Goal: Use online tool/utility: Utilize a website feature to perform a specific function

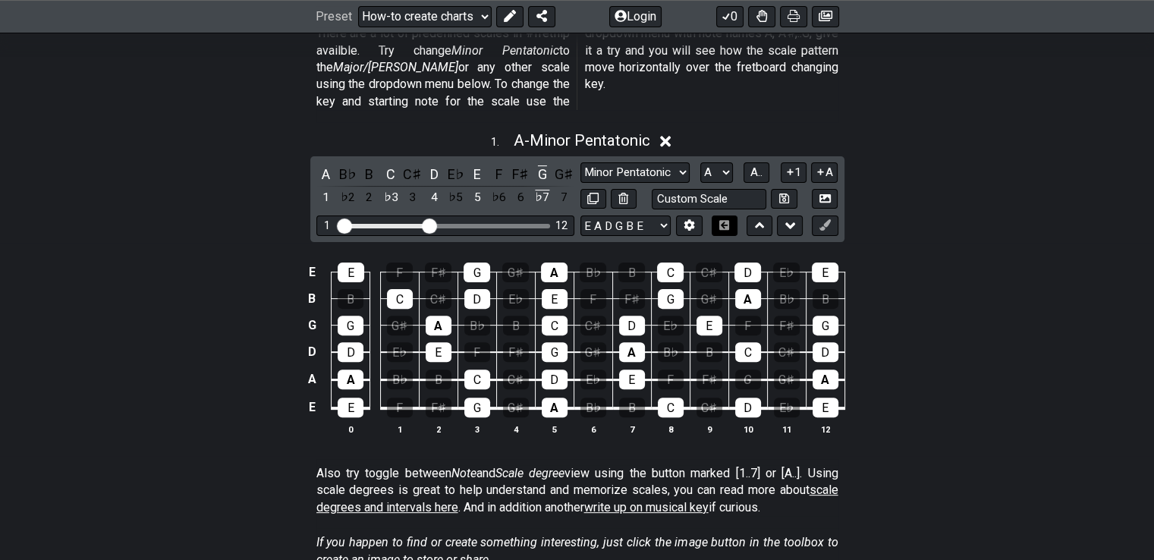
scroll to position [426, 0]
click at [628, 193] on icon at bounding box center [623, 198] width 10 height 11
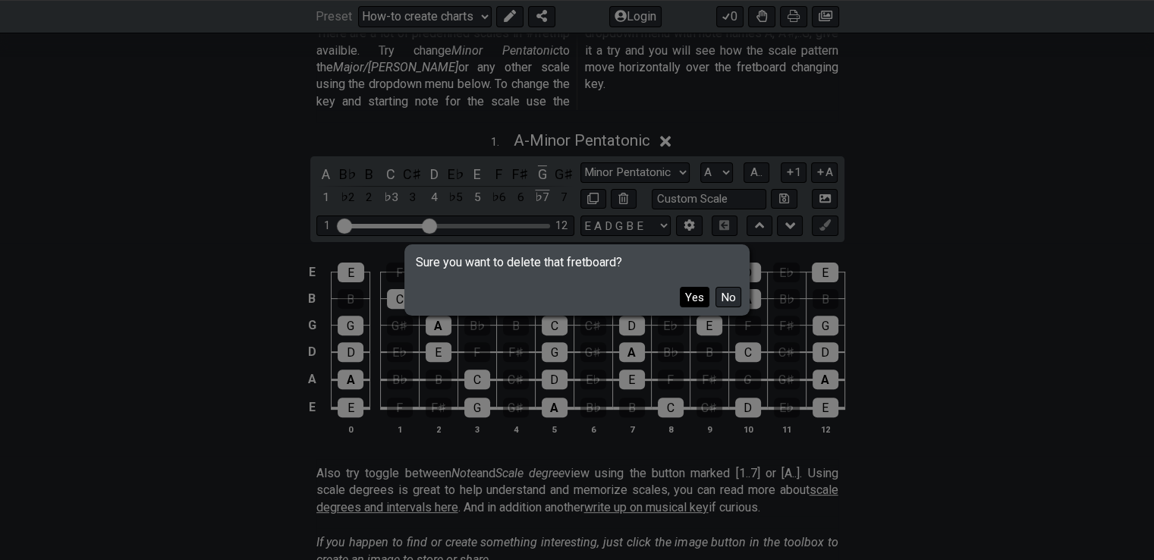
click at [699, 301] on button "Yes" at bounding box center [695, 297] width 30 height 20
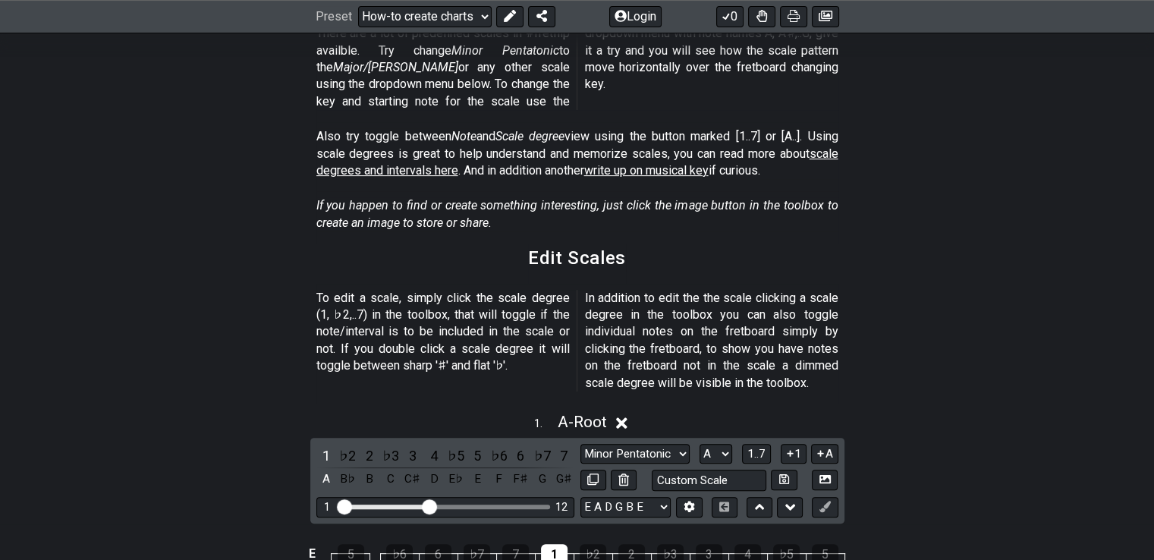
select select "Root"
select select "Minor Blues"
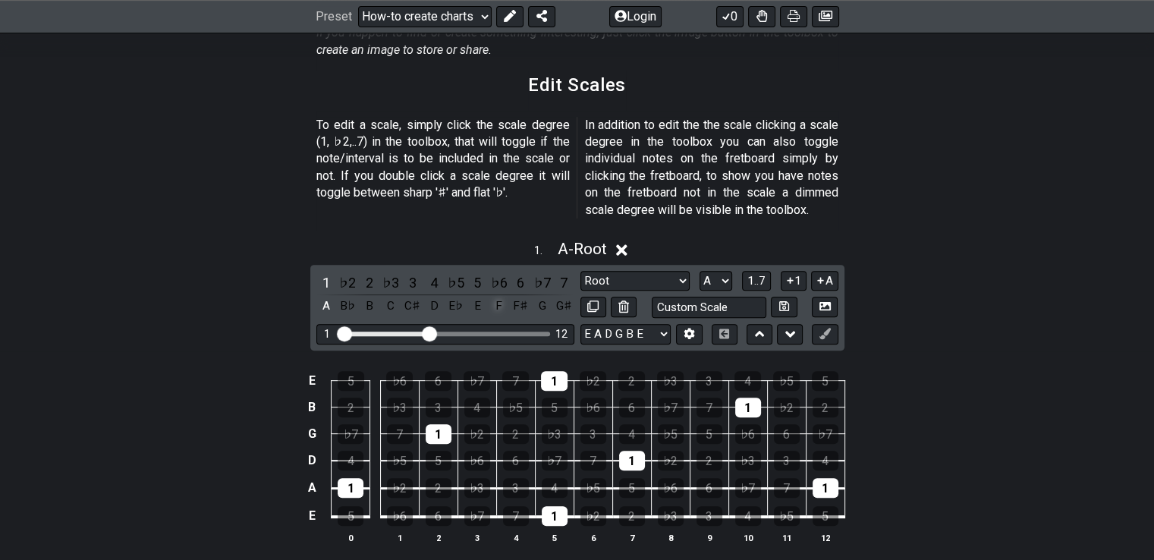
click at [495, 296] on div "F" at bounding box center [499, 306] width 20 height 20
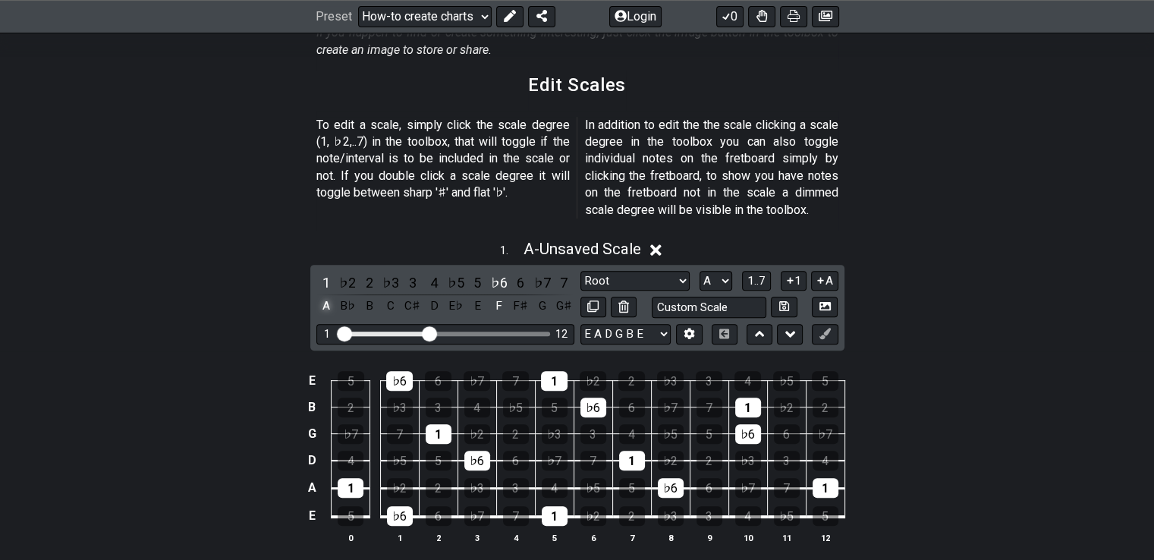
click at [326, 296] on div "A" at bounding box center [326, 306] width 20 height 20
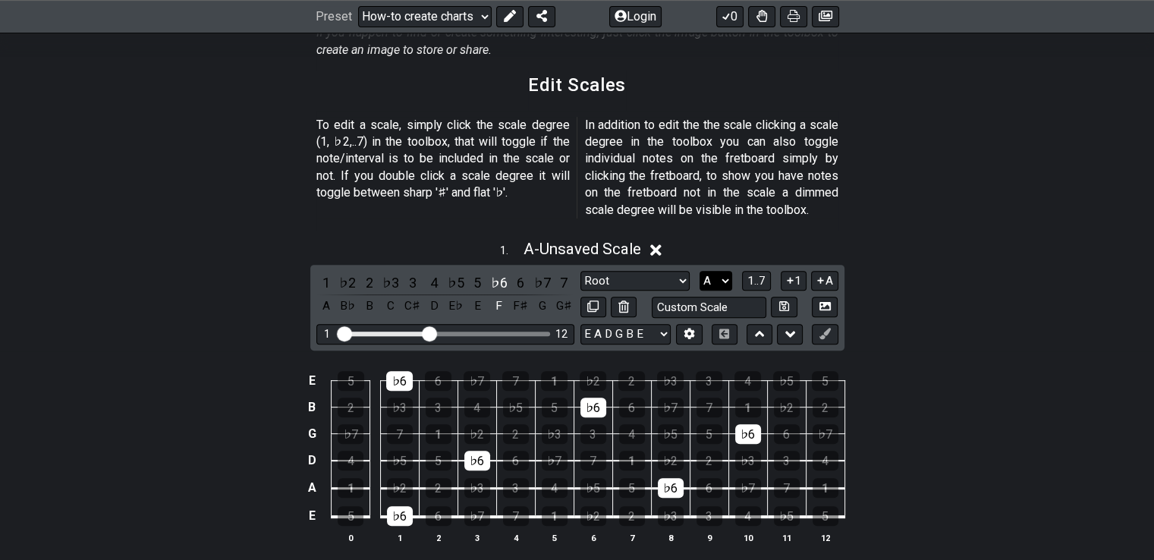
click at [714, 271] on select "A♭ A A♯ B♭ B C C♯ D♭ D D♯ E♭ E F F♯ G♭ G G♯" at bounding box center [716, 281] width 33 height 20
click at [700, 271] on select "A♭ A A♯ B♭ B C C♯ D♭ D D♯ E♭ E F F♯ G♭ G G♯" at bounding box center [716, 281] width 33 height 20
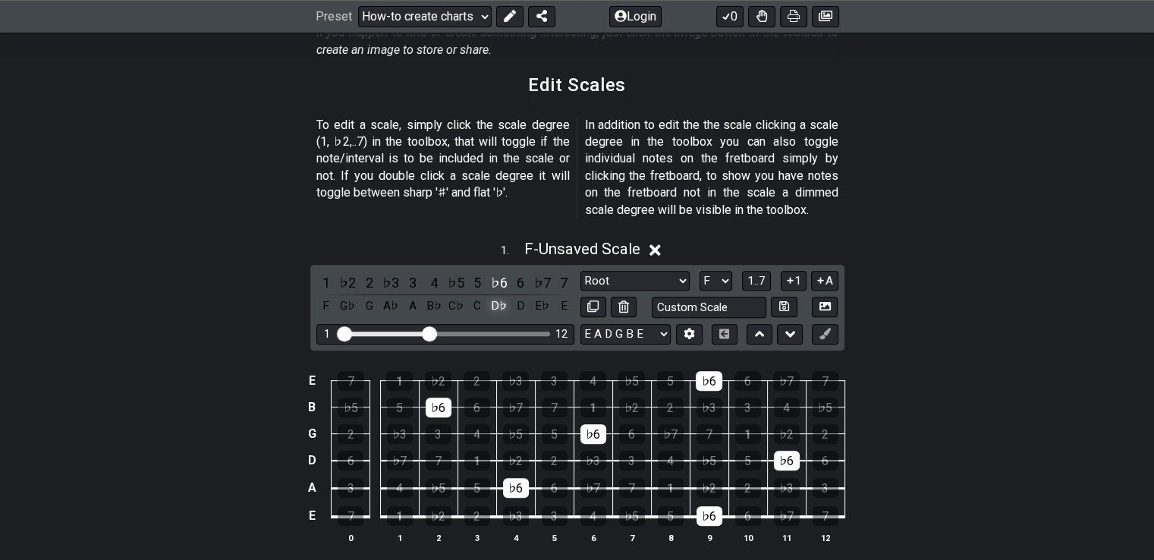
click at [495, 296] on div "D♭" at bounding box center [499, 306] width 20 height 20
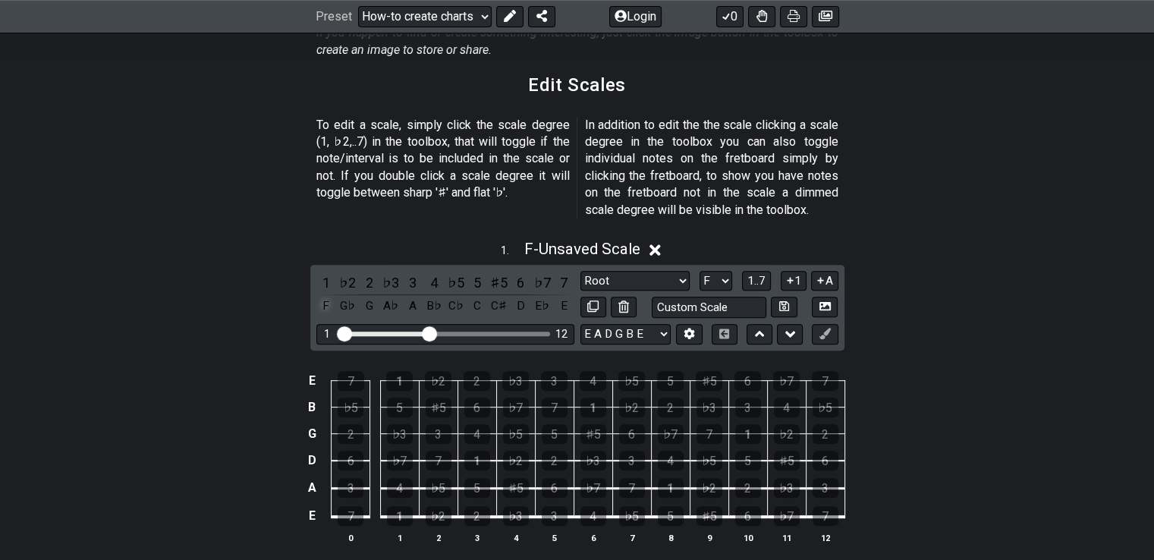
click at [326, 296] on div "F" at bounding box center [326, 306] width 20 height 20
click at [520, 296] on div "D" at bounding box center [521, 306] width 20 height 20
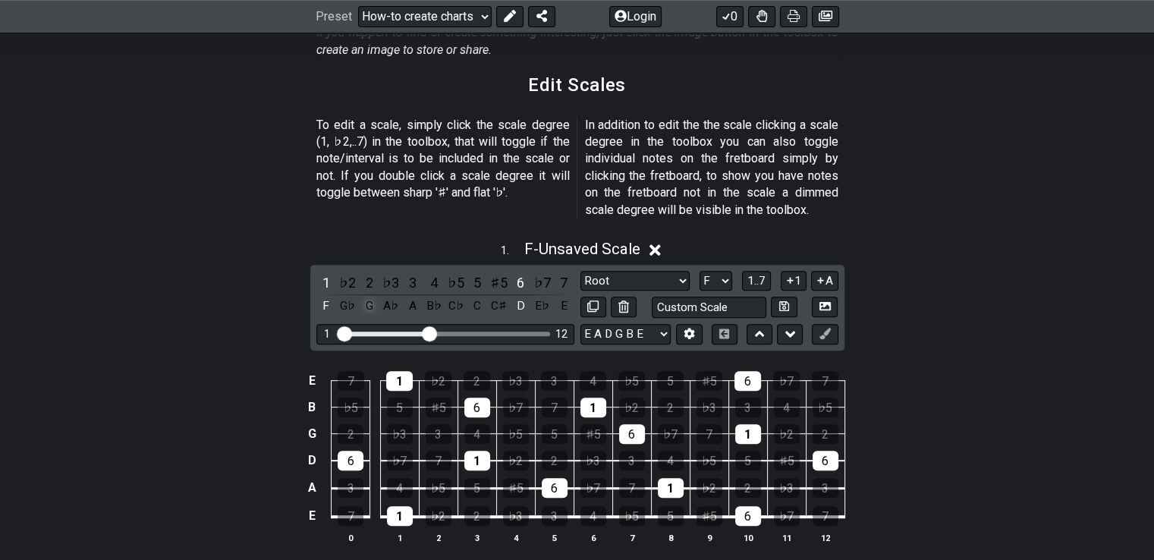
click at [364, 296] on div "G" at bounding box center [370, 306] width 20 height 20
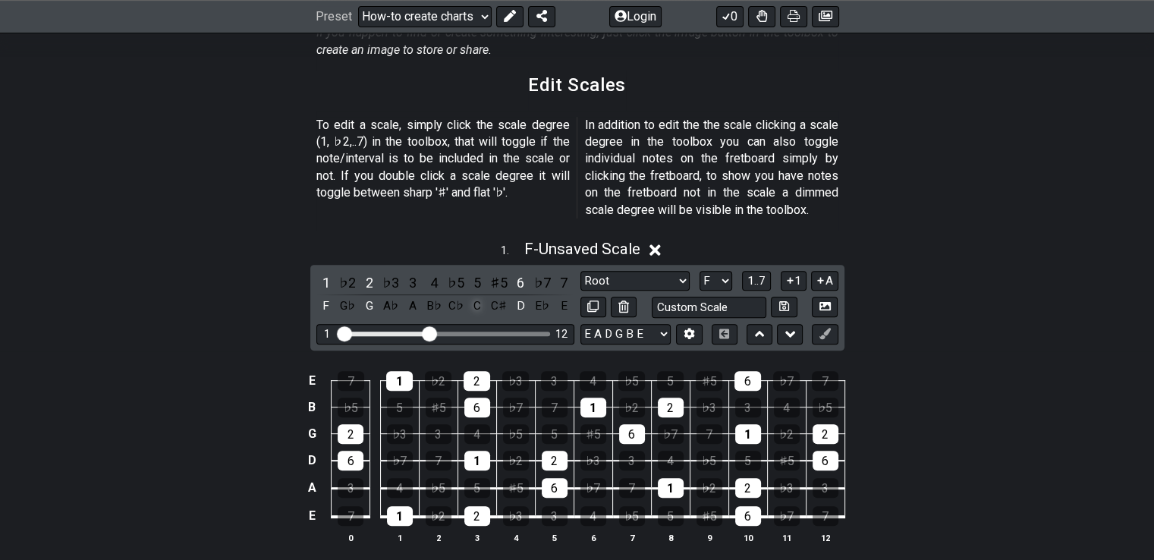
click at [479, 296] on div "C" at bounding box center [477, 306] width 20 height 20
click at [560, 296] on div "E" at bounding box center [564, 306] width 20 height 20
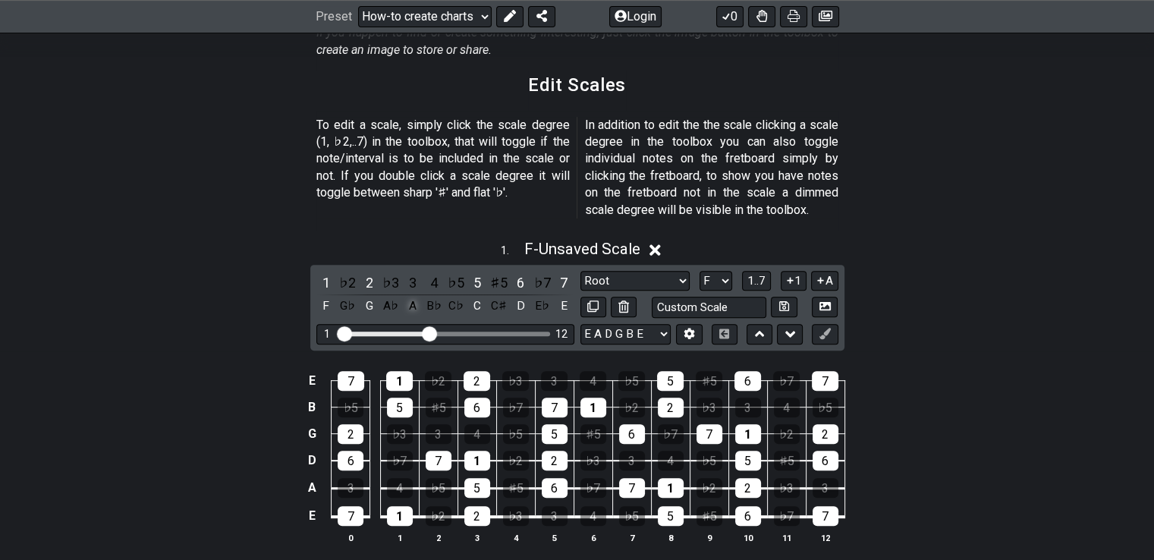
click at [415, 296] on div "A" at bounding box center [413, 306] width 20 height 20
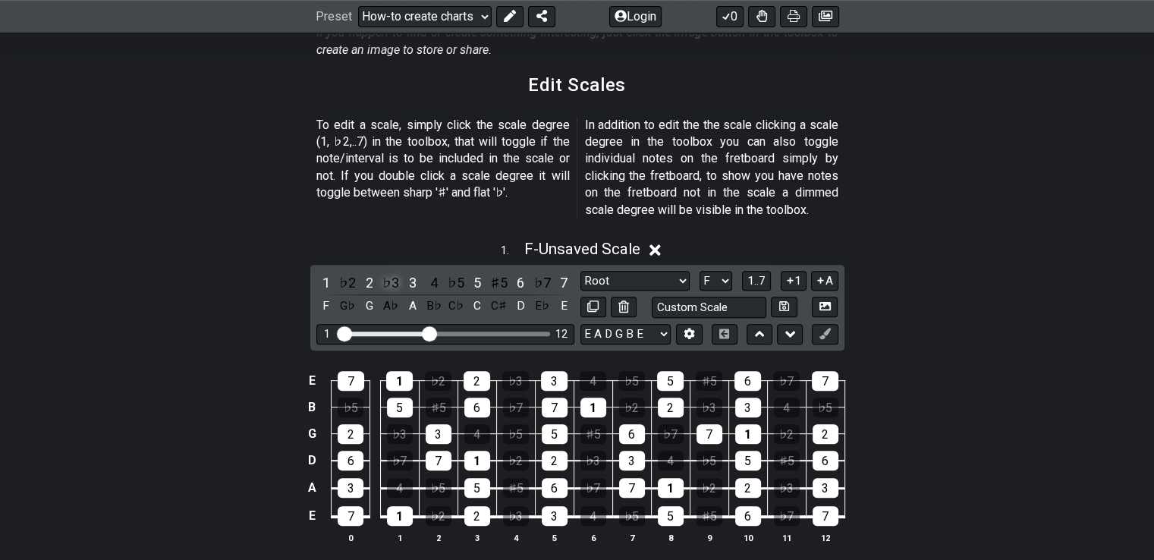
click at [393, 272] on div "♭3" at bounding box center [391, 282] width 20 height 20
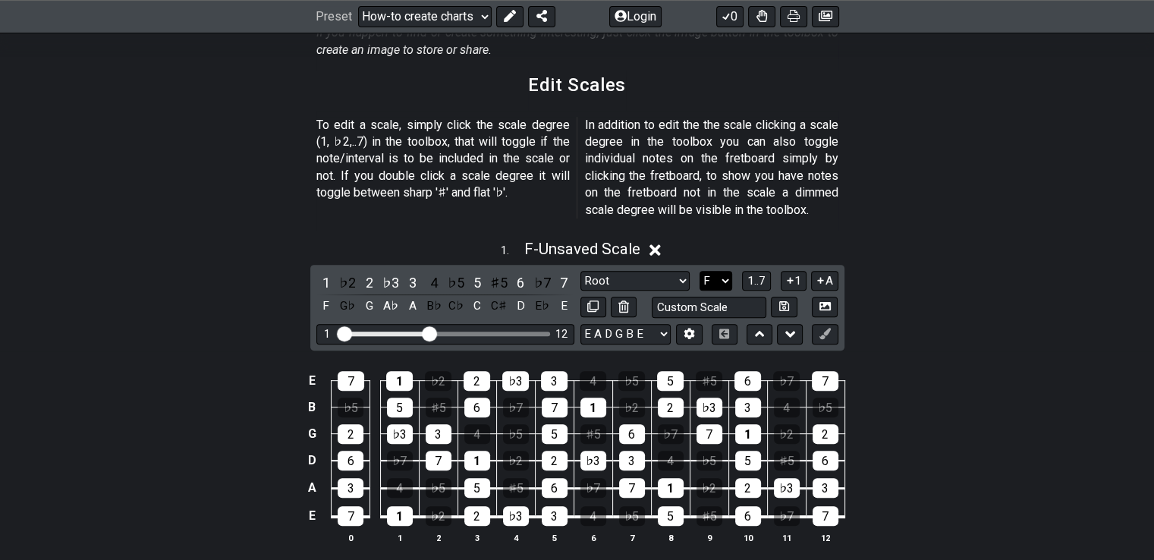
click at [710, 271] on select "A♭ A A♯ B♭ B C C♯ D♭ D D♯ E♭ E F F♯ G♭ G G♯" at bounding box center [716, 281] width 33 height 20
click at [700, 271] on select "A♭ A A♯ B♭ B C C♯ D♭ D D♯ E♭ E F F♯ G♭ G G♯" at bounding box center [716, 281] width 33 height 20
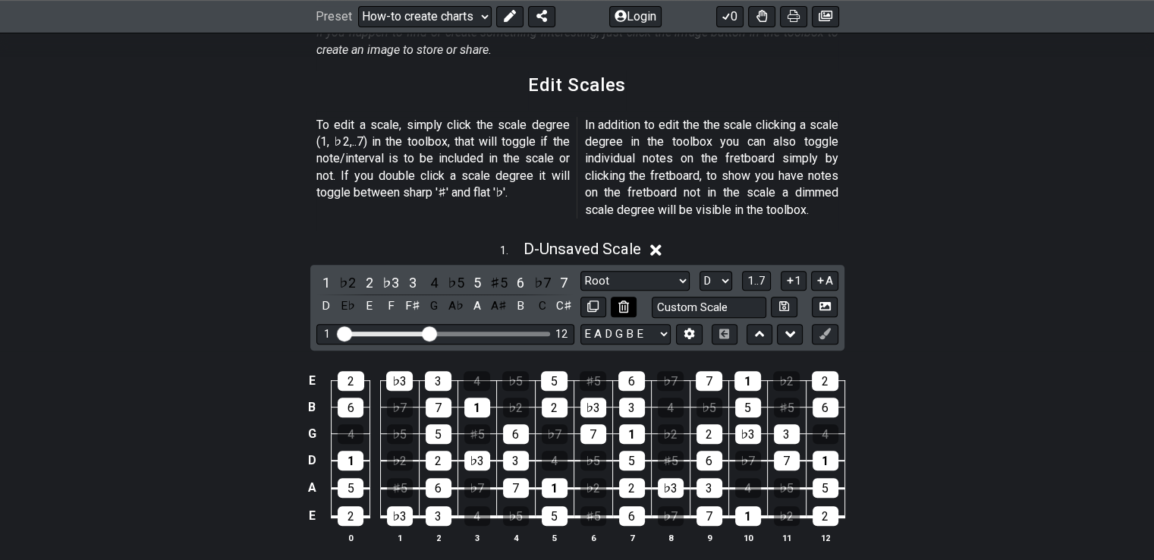
click at [624, 300] on icon at bounding box center [623, 305] width 10 height 11
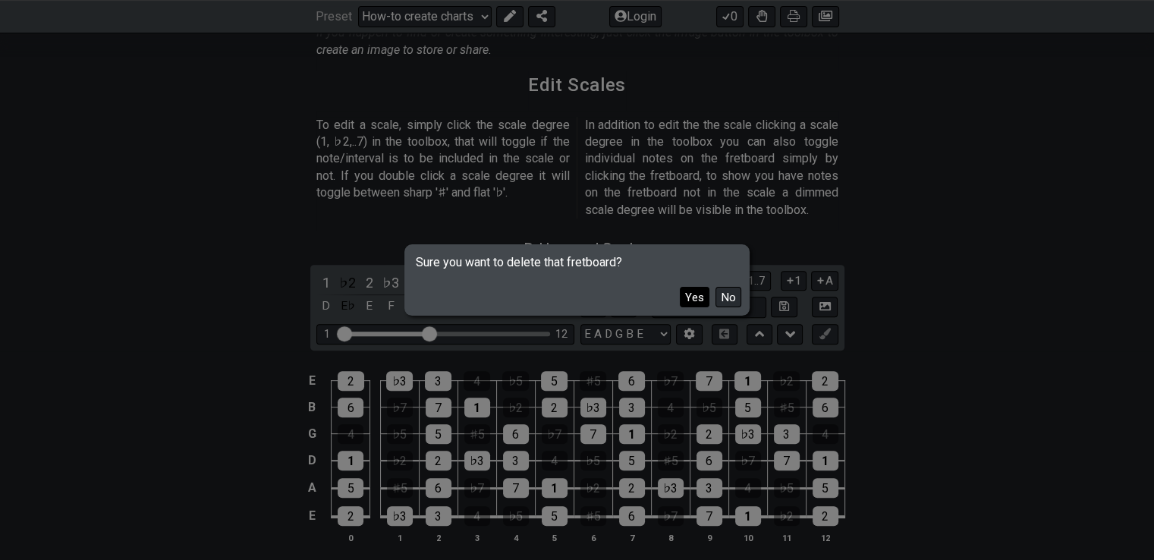
click at [689, 295] on button "Yes" at bounding box center [695, 297] width 30 height 20
select select "A"
select select "Minor Blues"
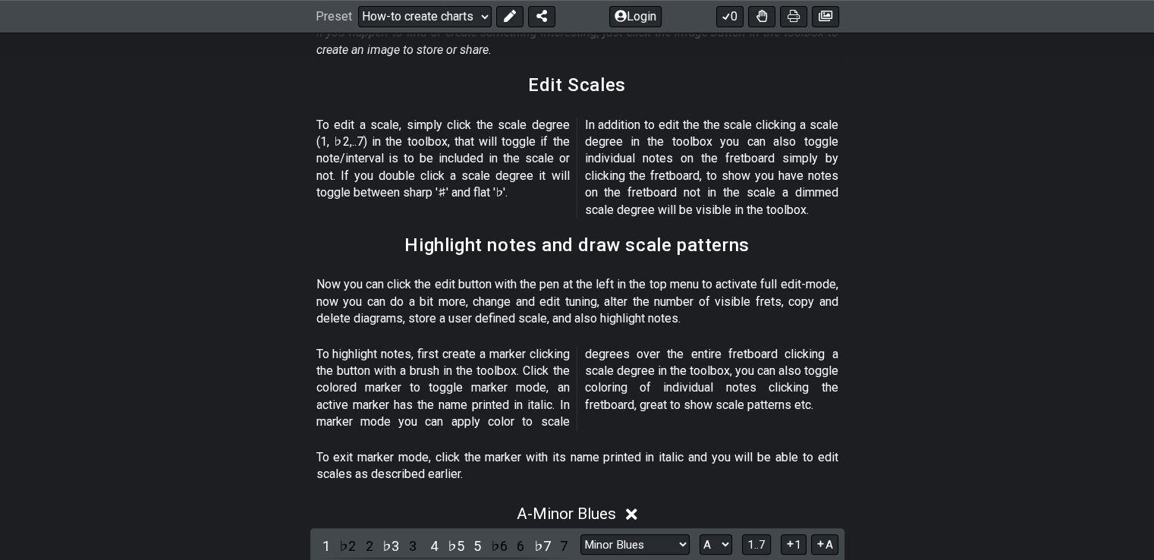
click at [411, 368] on p "To highlight notes, first create a marker clicking the button with a brush in t…" at bounding box center [577, 388] width 522 height 85
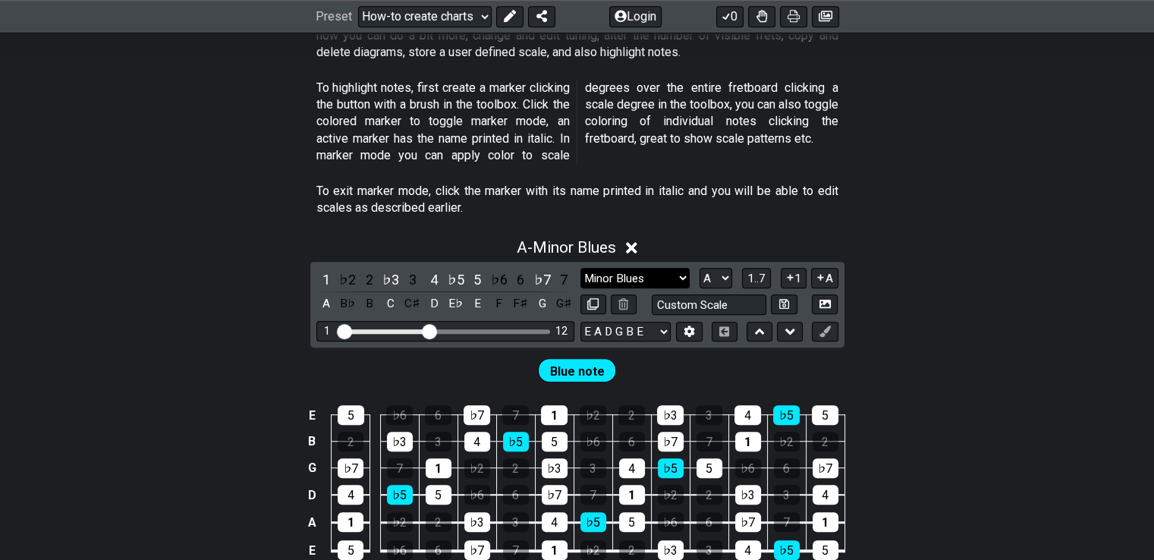
click at [665, 268] on select "Minor Blues New Scale Minor Pentatonic Major Pentatonic Minor Blues Major Blues…" at bounding box center [634, 278] width 109 height 20
click at [634, 274] on div "Minor Blues New Scale Minor Pentatonic Major Pentatonic Minor Blues Major Blues…" at bounding box center [709, 291] width 258 height 47
click at [631, 294] on button at bounding box center [624, 304] width 26 height 20
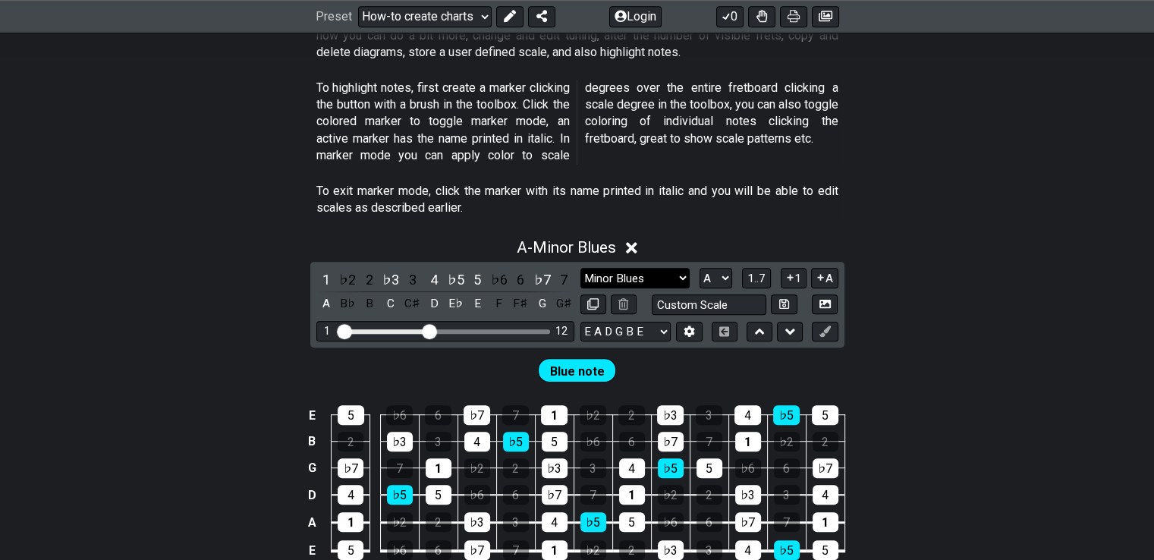
click at [665, 268] on select "Minor Blues New Scale Minor Pentatonic Major Pentatonic Minor Blues Major Blues…" at bounding box center [634, 278] width 109 height 20
click at [622, 298] on icon at bounding box center [623, 303] width 10 height 11
click at [713, 268] on select "A♭ A A♯ B♭ B C C♯ D♭ D D♯ E♭ E F F♯ G♭ G G♯" at bounding box center [716, 278] width 33 height 20
click at [700, 268] on select "A♭ A A♯ B♭ B C C♯ D♭ D D♯ E♭ E F F♯ G♭ G G♯" at bounding box center [716, 278] width 33 height 20
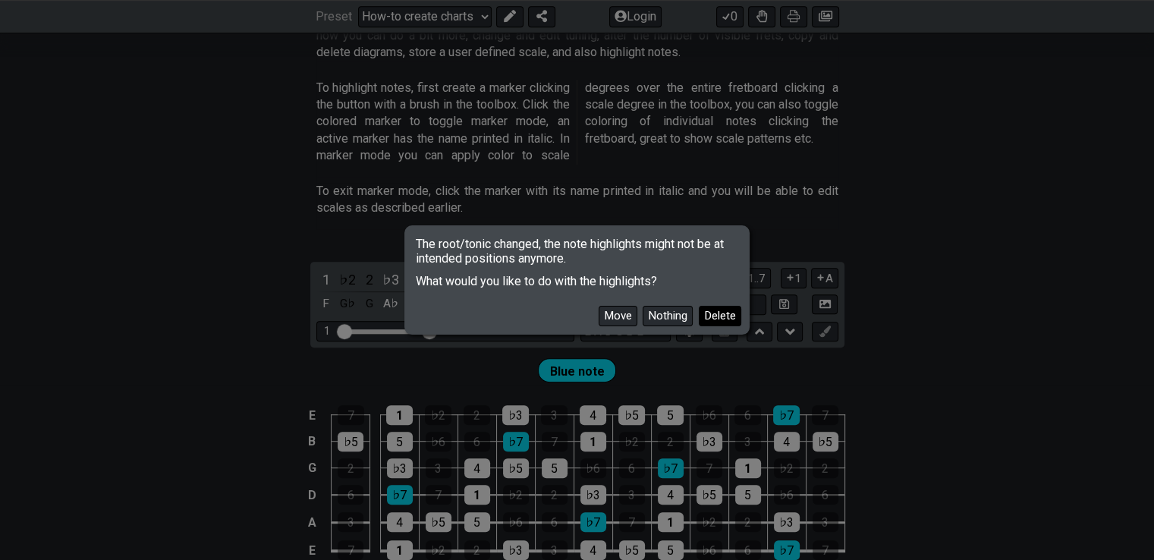
click at [716, 319] on button "Delete" at bounding box center [720, 316] width 42 height 20
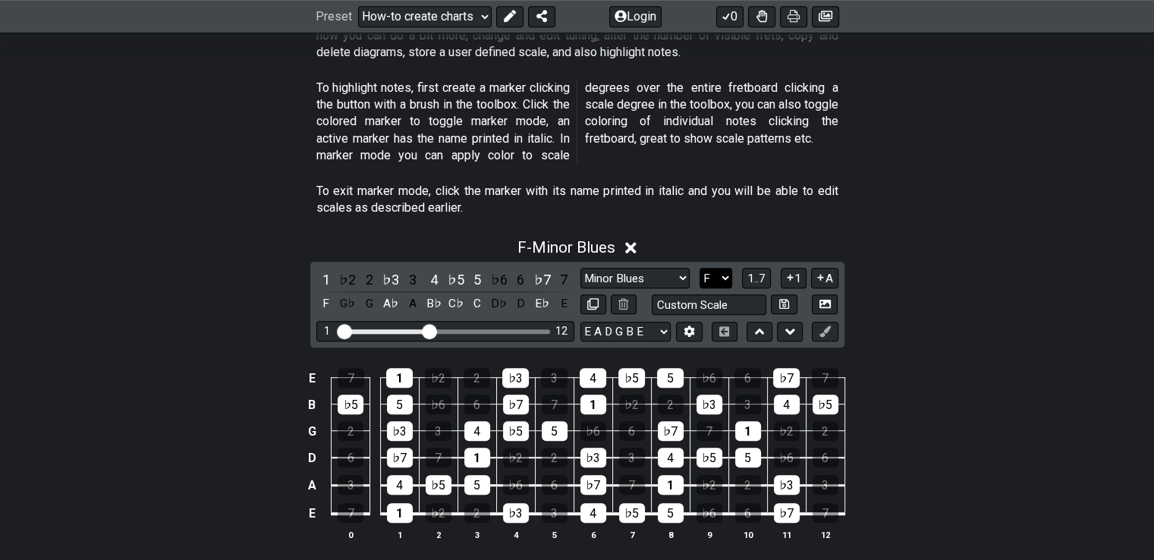
click at [702, 268] on select "A♭ A A♯ B♭ B C C♯ D♭ D D♯ E♭ E F F♯ G♭ G G♯" at bounding box center [716, 278] width 33 height 20
select select "D"
click at [700, 268] on select "A♭ A A♯ B♭ B C C♯ D♭ D D♯ E♭ E F F♯ G♭ G G♯" at bounding box center [716, 278] width 33 height 20
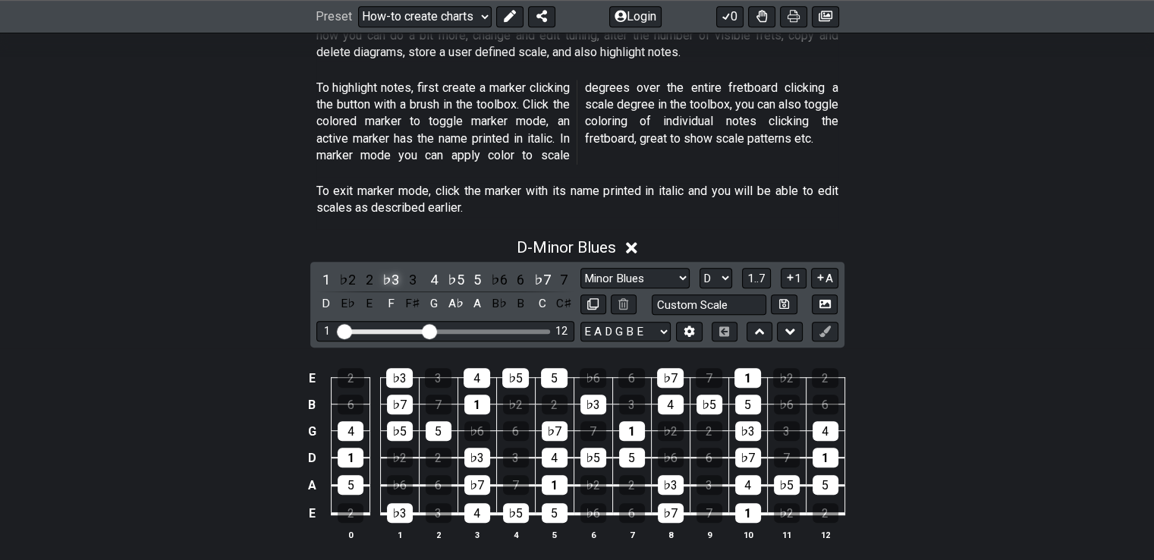
click at [399, 269] on div "♭3" at bounding box center [391, 279] width 20 height 20
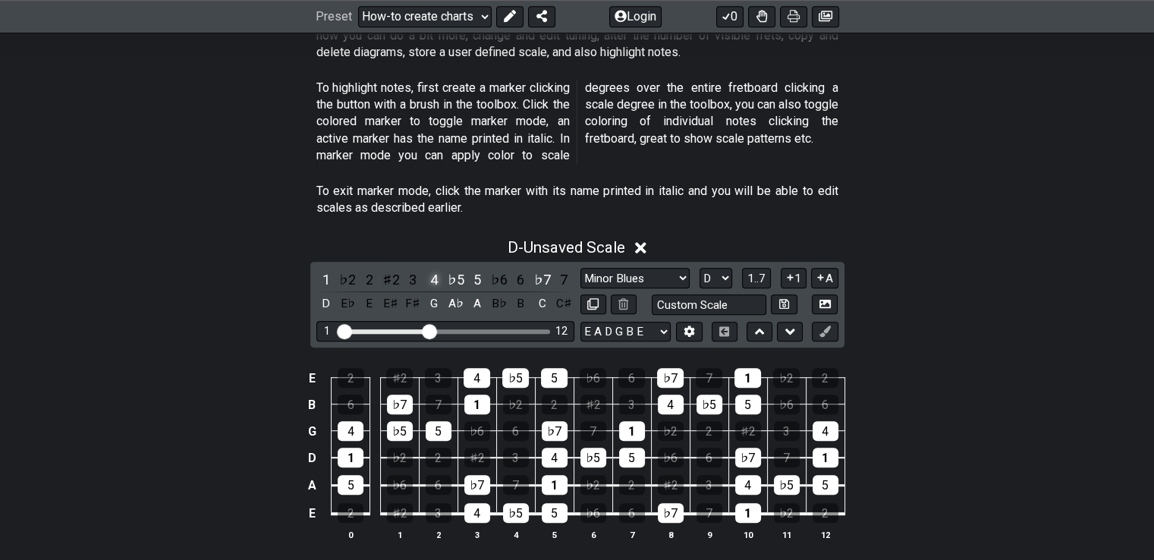
click at [431, 269] on div "4" at bounding box center [434, 279] width 20 height 20
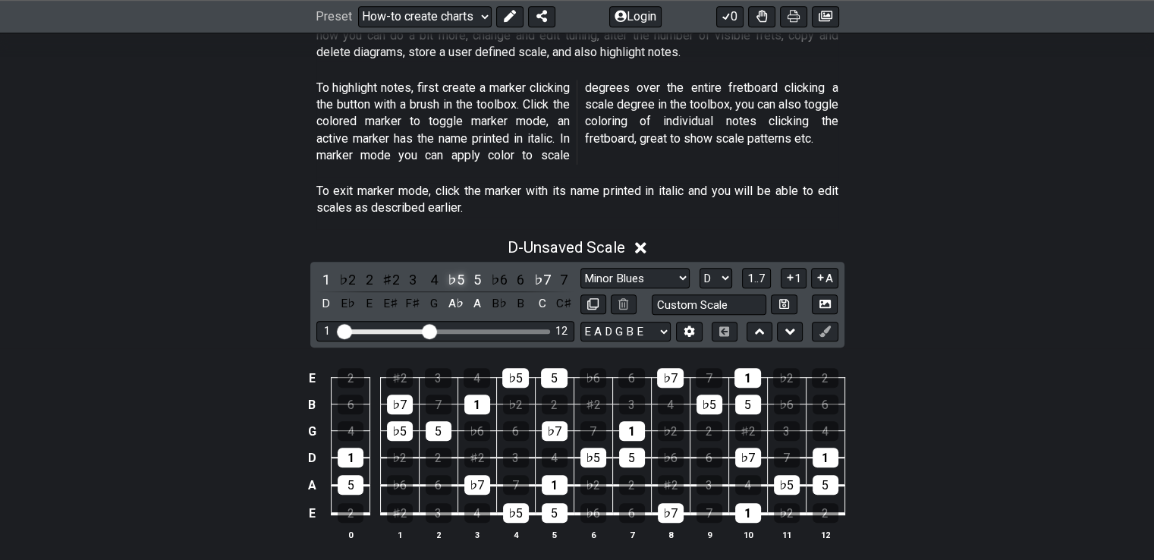
click at [449, 269] on div "♭5" at bounding box center [456, 279] width 20 height 20
click at [470, 269] on div "5" at bounding box center [477, 279] width 20 height 20
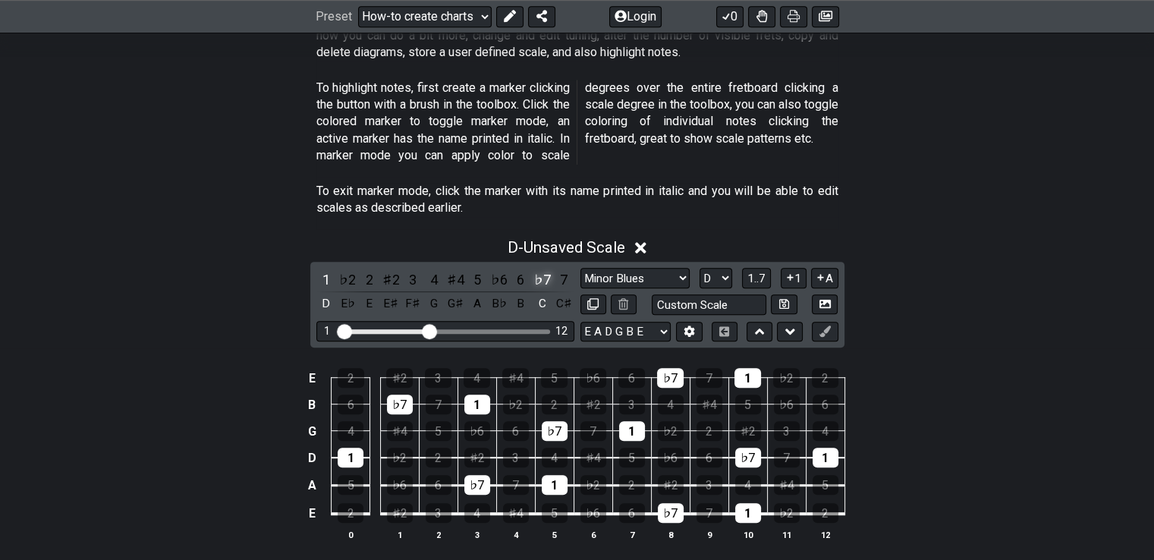
click at [538, 269] on div "♭7" at bounding box center [543, 279] width 20 height 20
click at [398, 269] on div "♯2" at bounding box center [391, 279] width 20 height 20
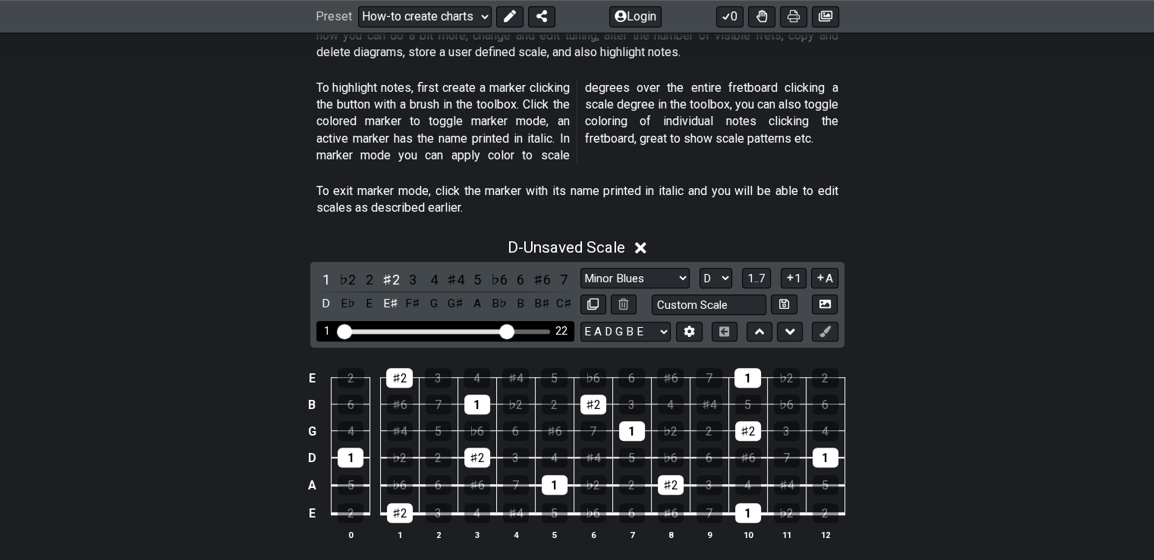
drag, startPoint x: 431, startPoint y: 316, endPoint x: 508, endPoint y: 317, distance: 76.6
click at [508, 330] on input "Visible fret range" at bounding box center [445, 330] width 215 height 0
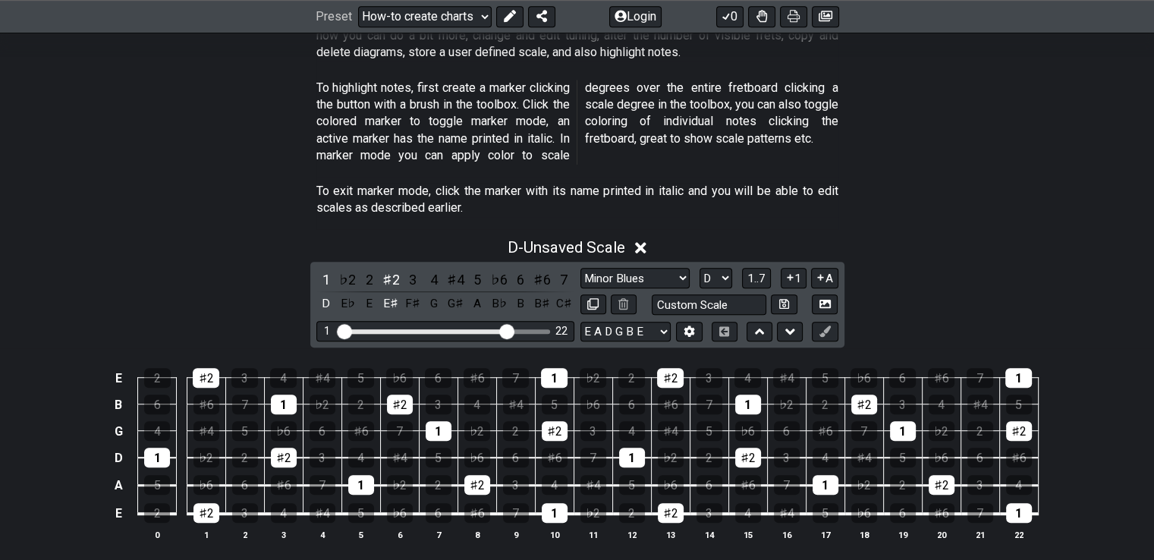
click at [889, 259] on div "D - Unsaved Scale 1 ♭2 2 ♯2 3 4 ♯4 5 ♭6 6 ♯6 7 D E♭ E E♯ F♯ G G♯ A B♭ B B♯ C♯ M…" at bounding box center [577, 395] width 1154 height 333
click at [478, 269] on div "5" at bounding box center [477, 279] width 20 height 20
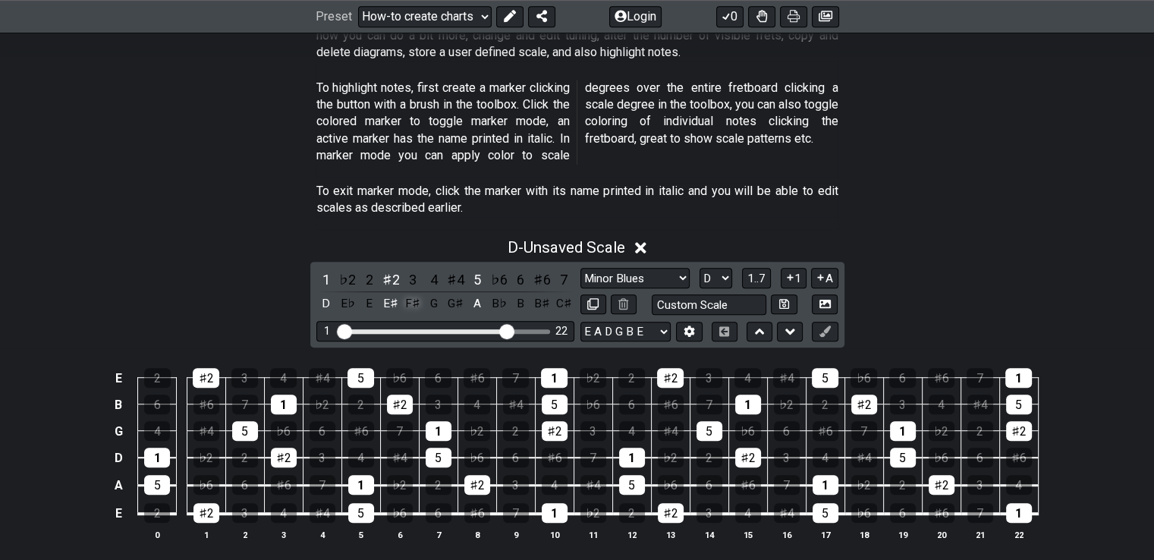
click at [409, 294] on div "F♯" at bounding box center [413, 304] width 20 height 20
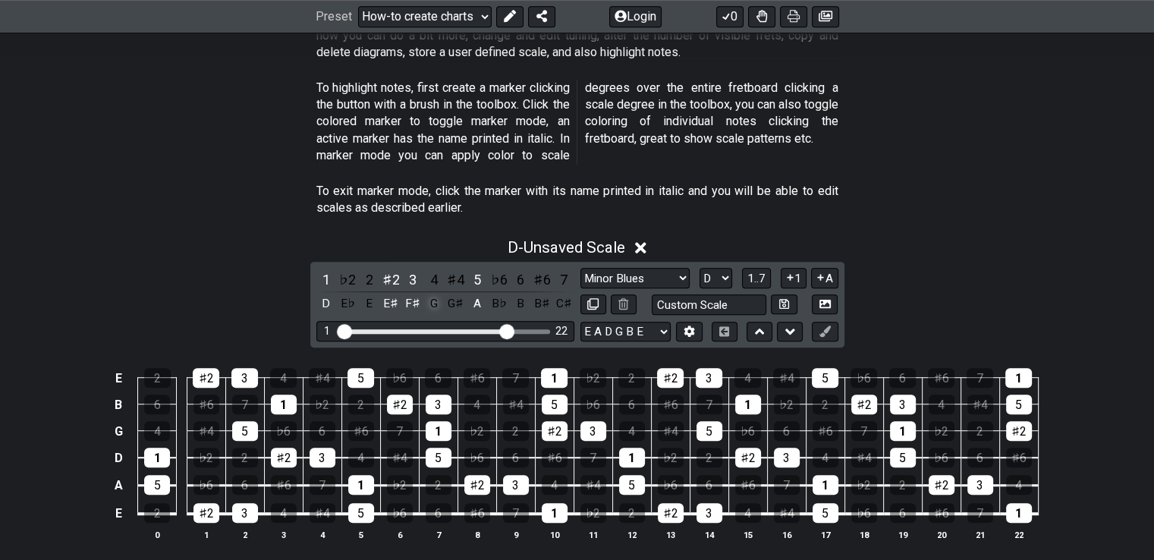
click at [432, 294] on div "G" at bounding box center [434, 304] width 20 height 20
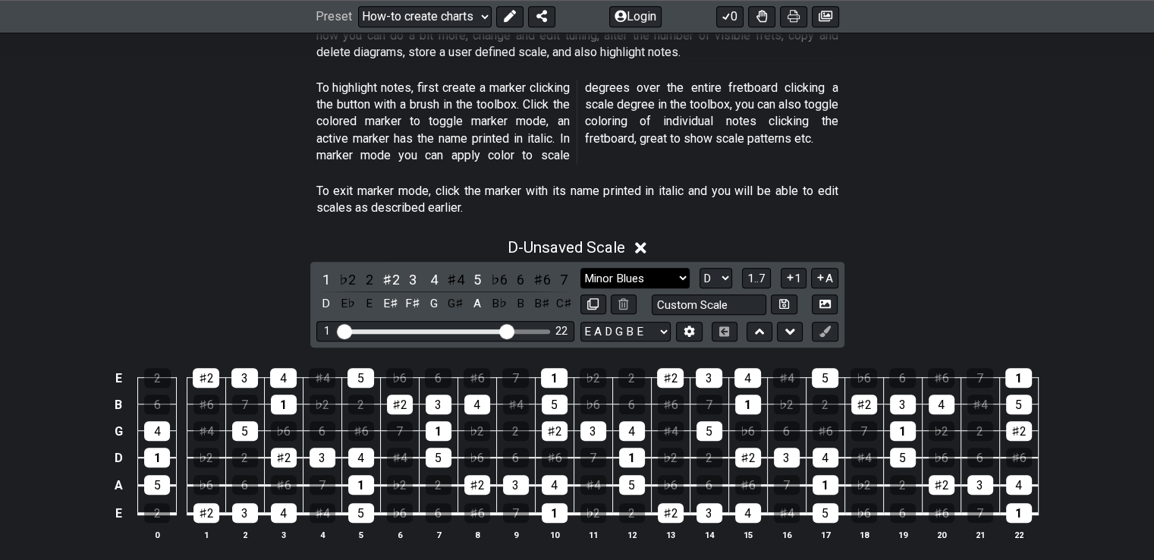
click at [666, 268] on select "Minor Blues New Scale Minor Pentatonic Major Pentatonic Minor Blues Major Blues…" at bounding box center [634, 278] width 109 height 20
click at [234, 304] on div "D - Unsaved Scale 1 ♭2 2 ♯2 3 4 ♯4 5 ♭6 6 ♯6 7 D E♭ E E♯ F♯ G G♯ A B♭ B B♯ C♯ M…" at bounding box center [577, 395] width 1154 height 333
click at [547, 294] on div "B♯" at bounding box center [543, 304] width 20 height 20
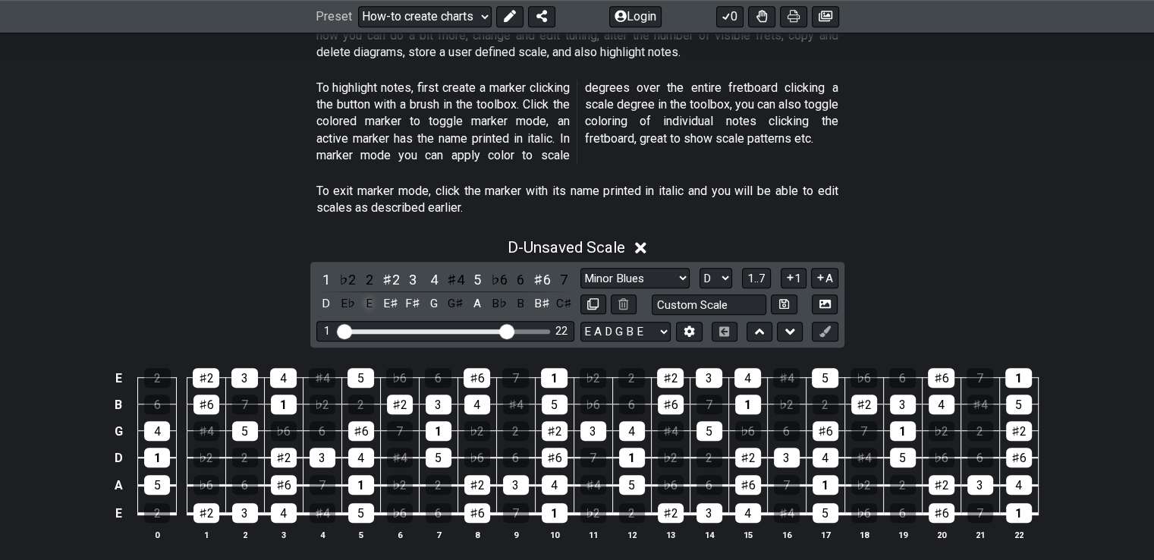
click at [369, 294] on div "E" at bounding box center [370, 304] width 20 height 20
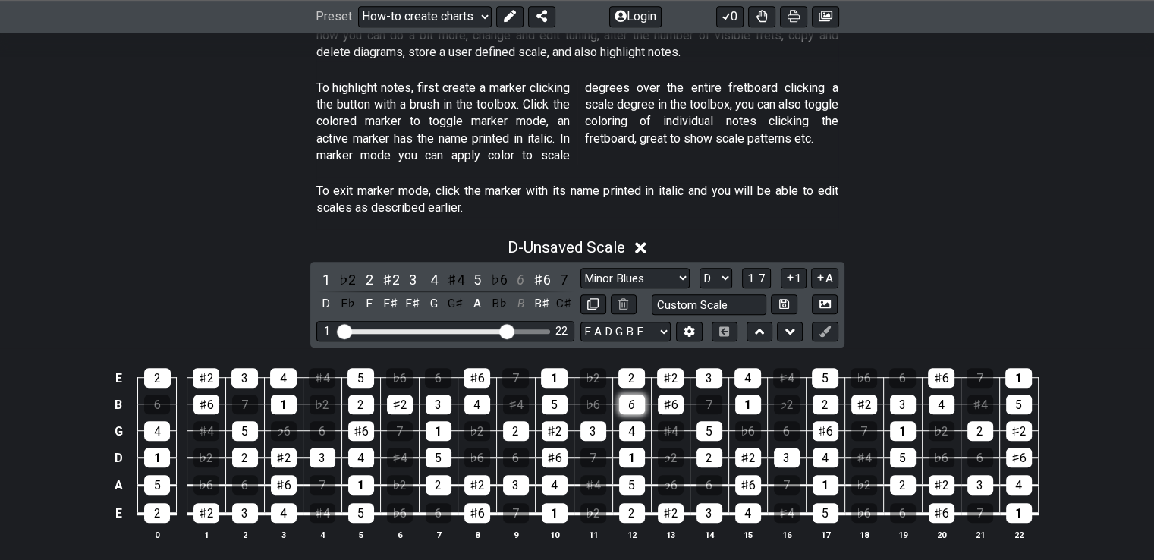
click at [629, 395] on div "6" at bounding box center [632, 405] width 26 height 20
click at [583, 475] on div "♯4" at bounding box center [593, 485] width 26 height 20
click at [590, 475] on div "♯4" at bounding box center [593, 485] width 26 height 20
click at [453, 269] on div "♯4" at bounding box center [456, 279] width 20 height 20
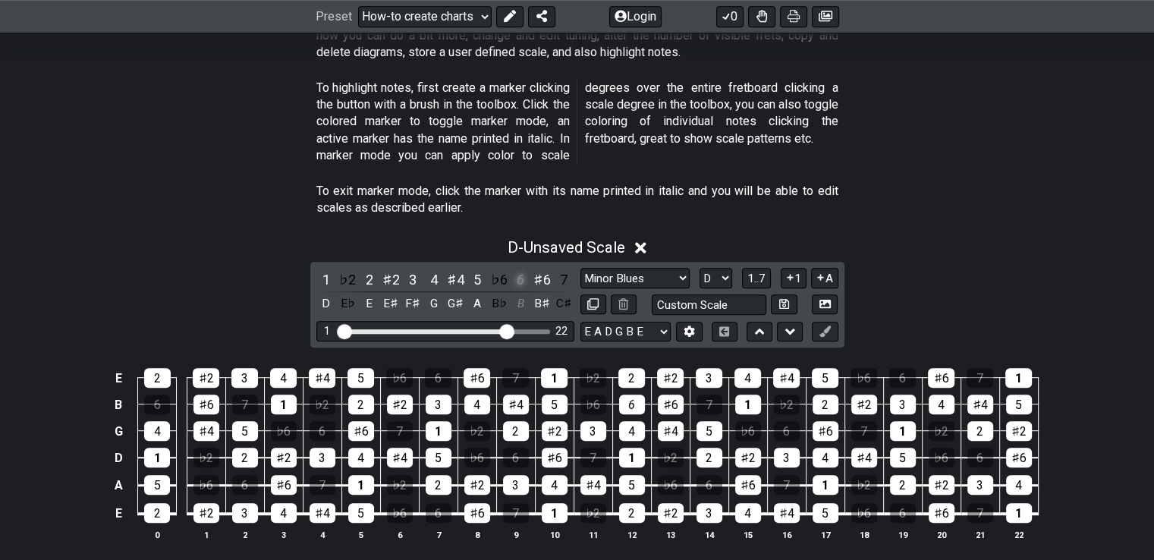
click at [516, 269] on div "6" at bounding box center [521, 279] width 20 height 20
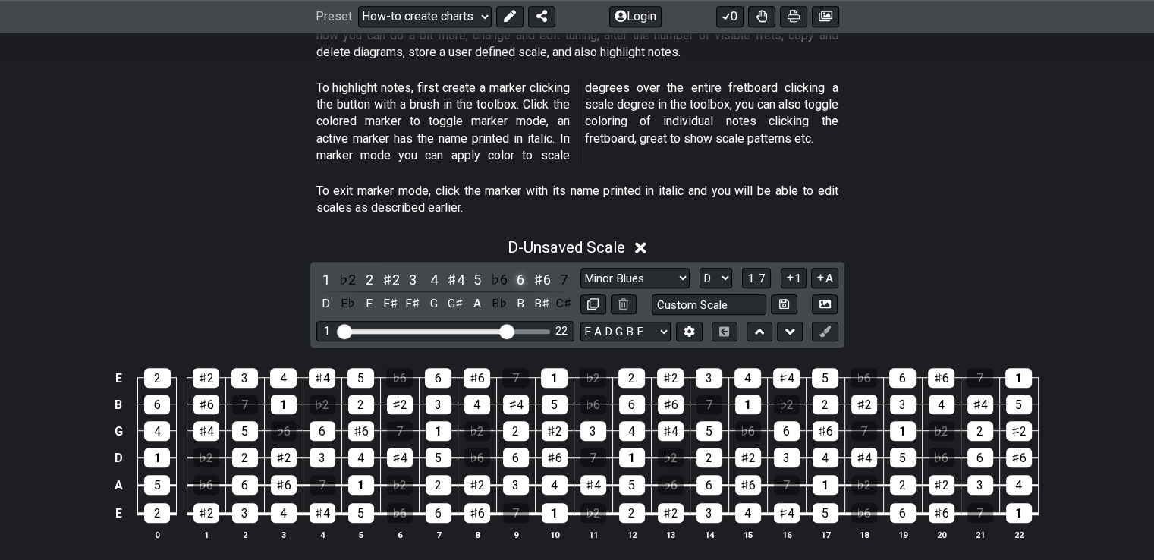
click at [516, 269] on div "6" at bounding box center [521, 279] width 20 height 20
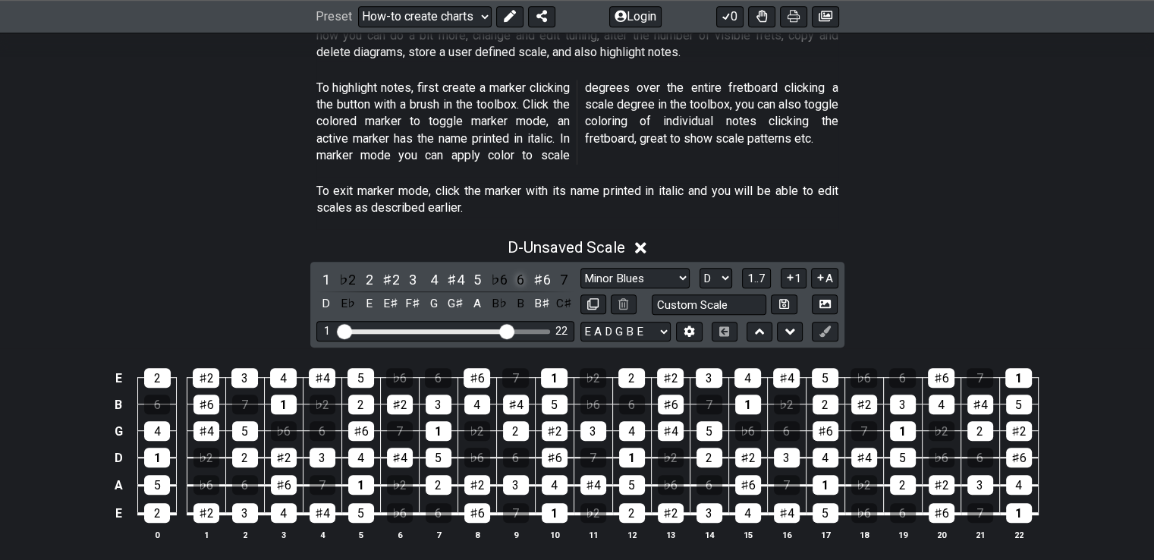
click at [516, 269] on div "6" at bounding box center [521, 279] width 20 height 20
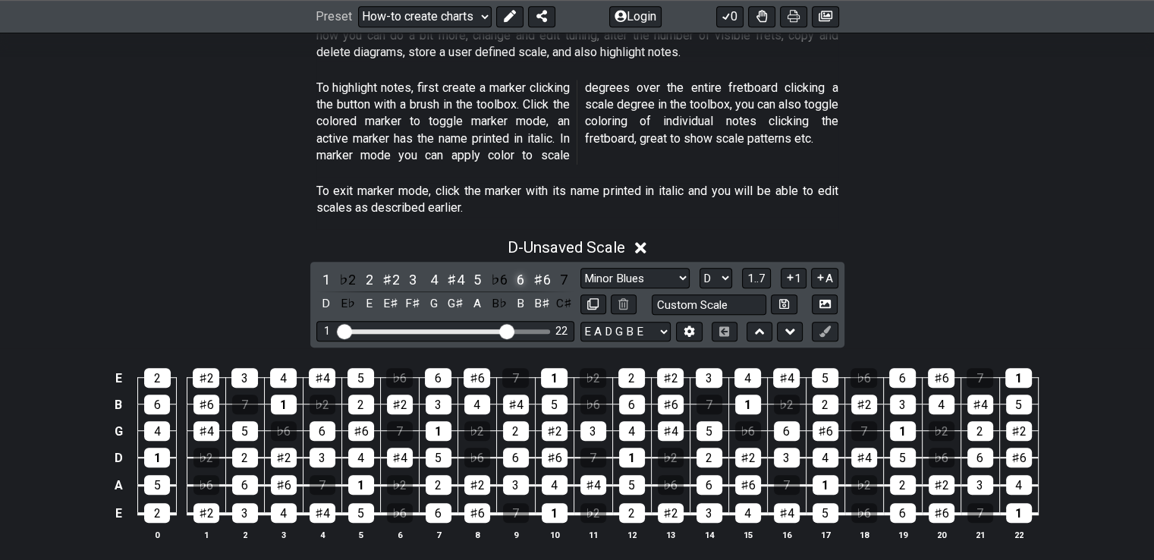
click at [516, 269] on div "6" at bounding box center [521, 279] width 20 height 20
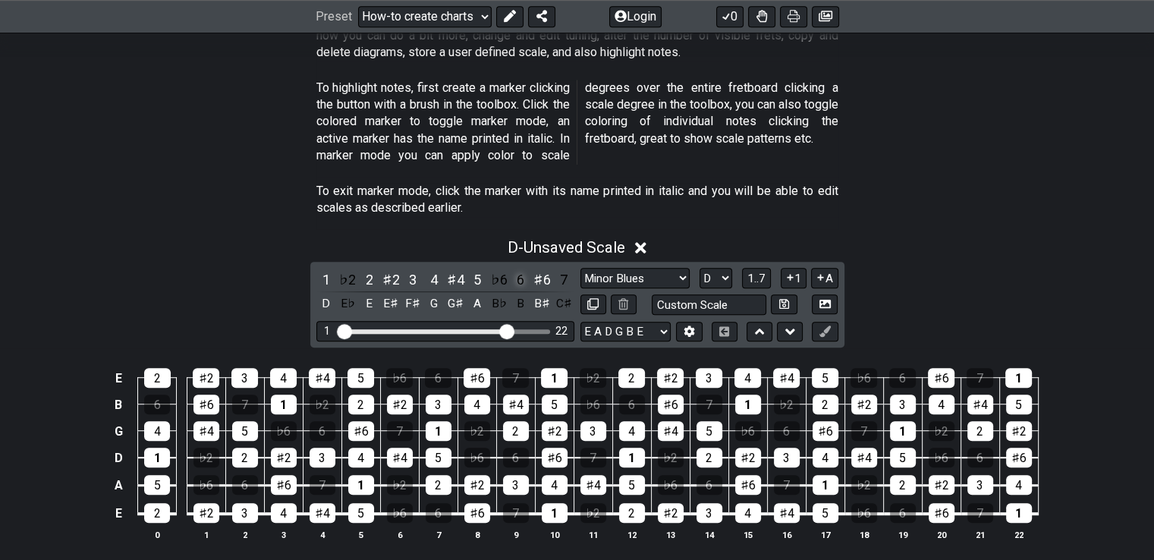
click at [516, 269] on div "6" at bounding box center [521, 279] width 20 height 20
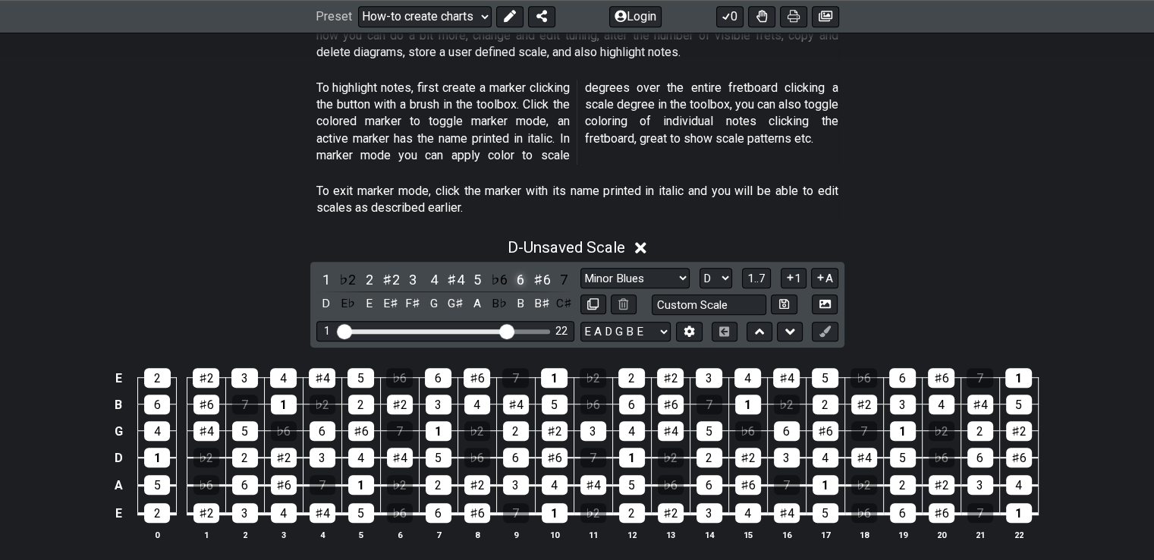
click at [516, 269] on div "6" at bounding box center [521, 279] width 20 height 20
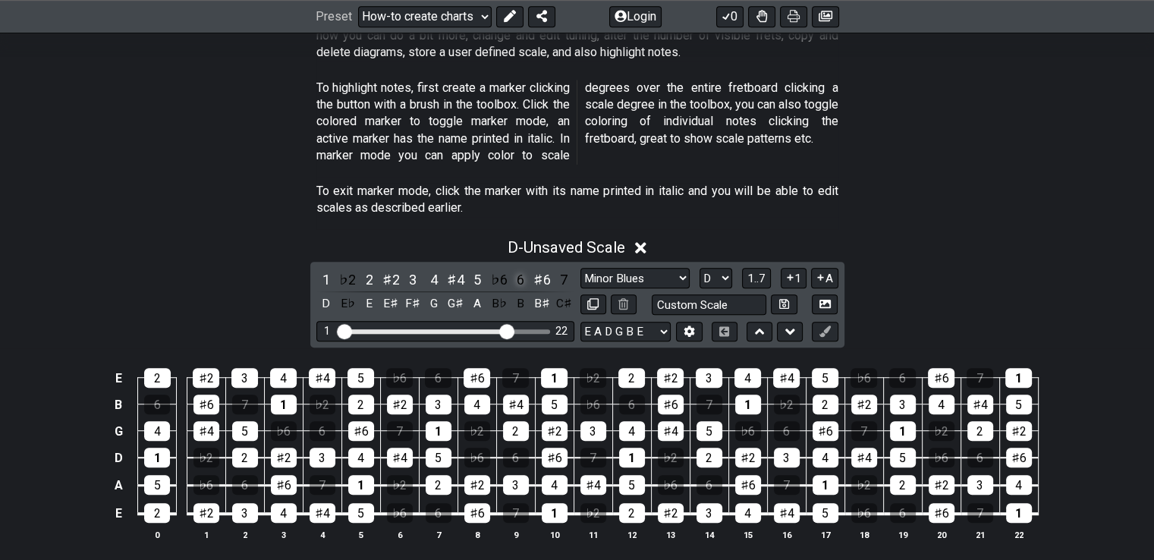
click at [516, 269] on div "6" at bounding box center [521, 279] width 20 height 20
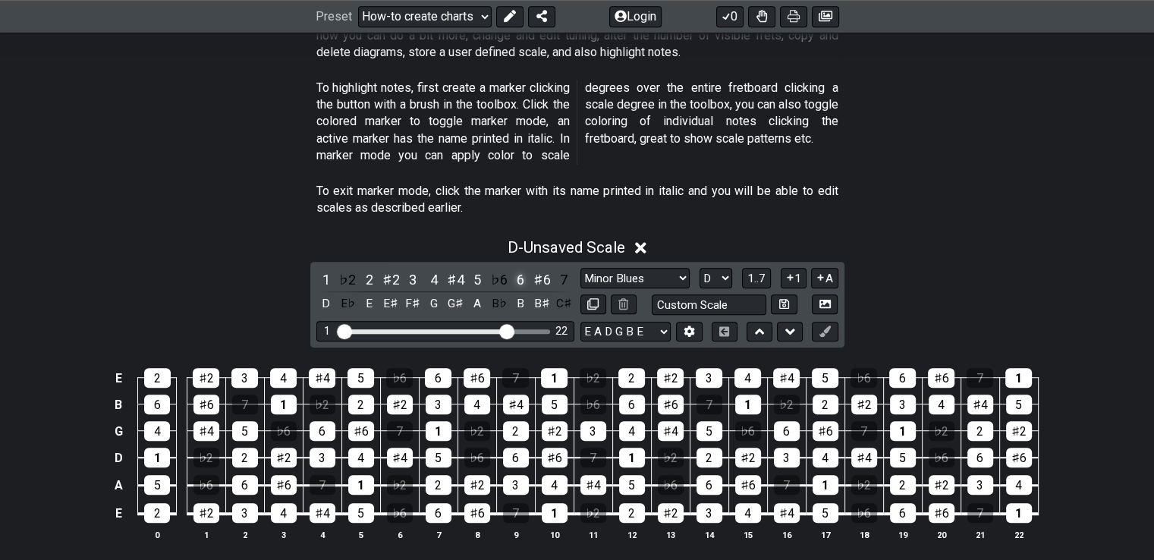
click at [516, 269] on div "6" at bounding box center [521, 279] width 20 height 20
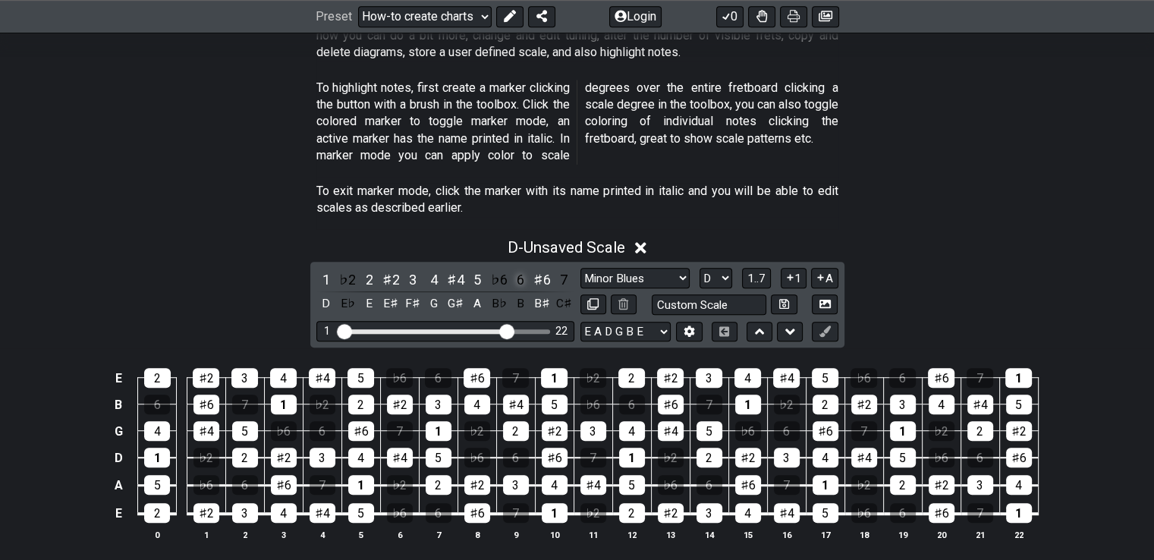
click at [516, 269] on div "6" at bounding box center [521, 279] width 20 height 20
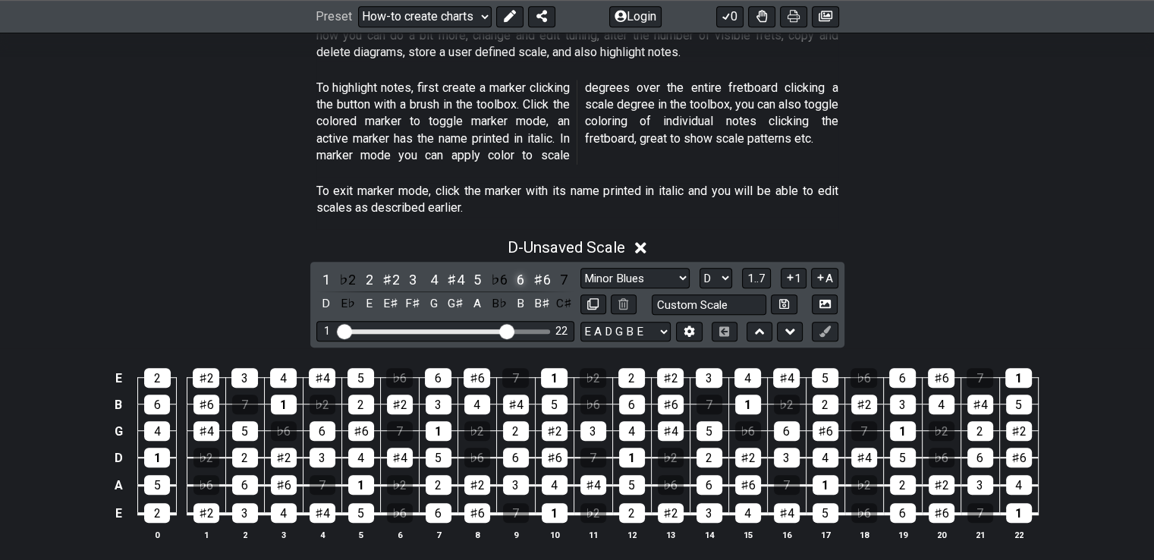
click at [516, 269] on div "6" at bounding box center [521, 279] width 20 height 20
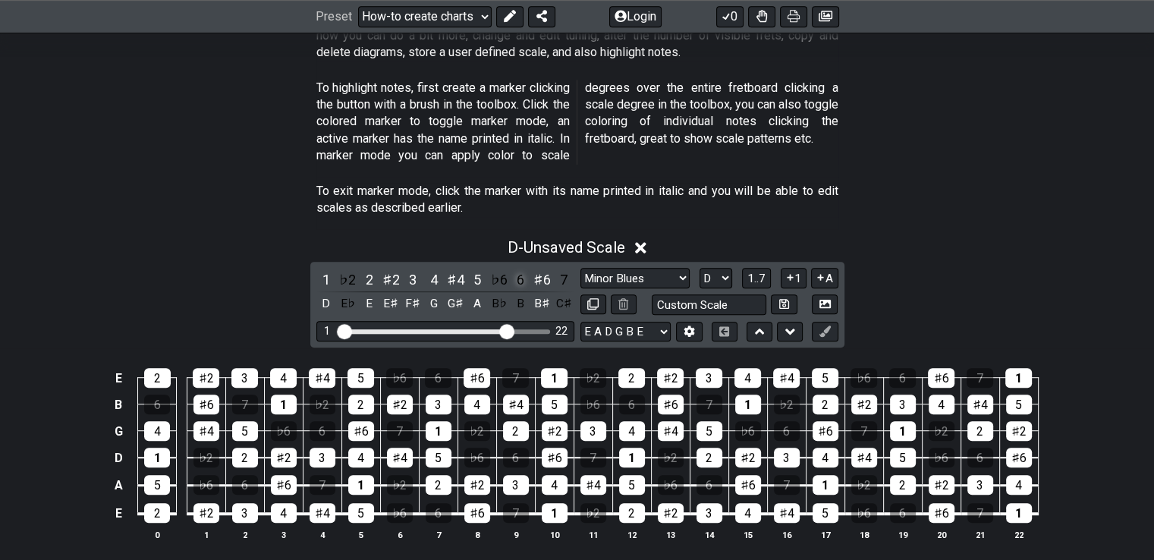
click at [516, 269] on div "6" at bounding box center [521, 279] width 20 height 20
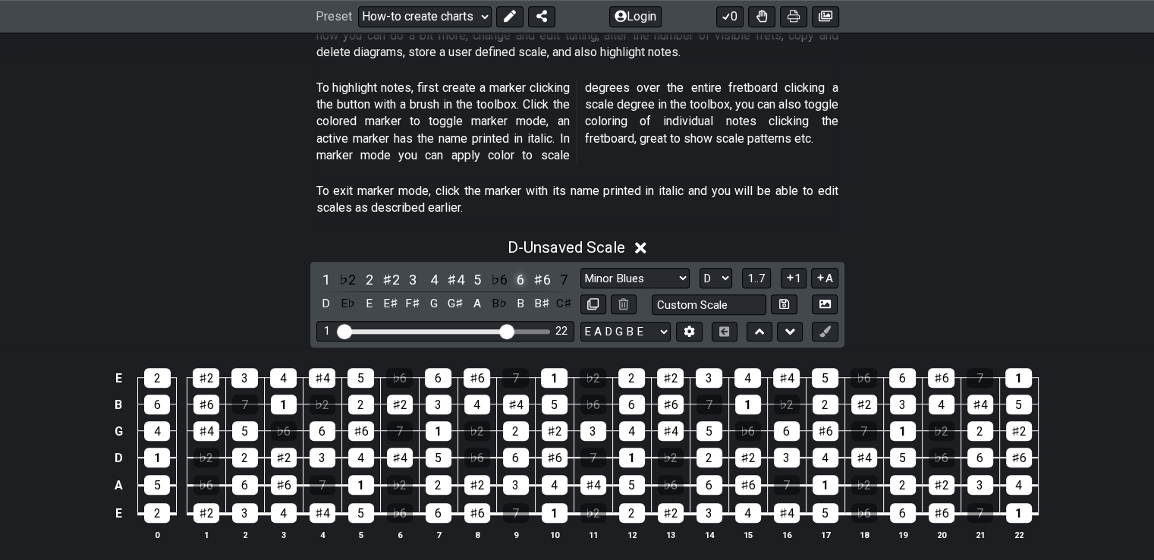
click at [516, 269] on div "6" at bounding box center [521, 279] width 20 height 20
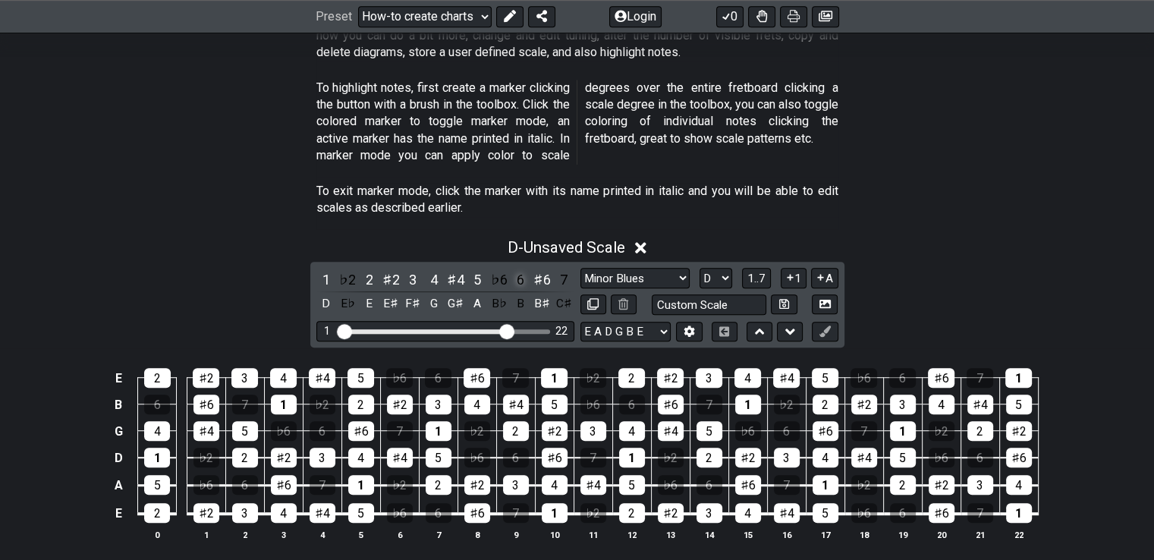
click at [516, 269] on div "6" at bounding box center [521, 279] width 20 height 20
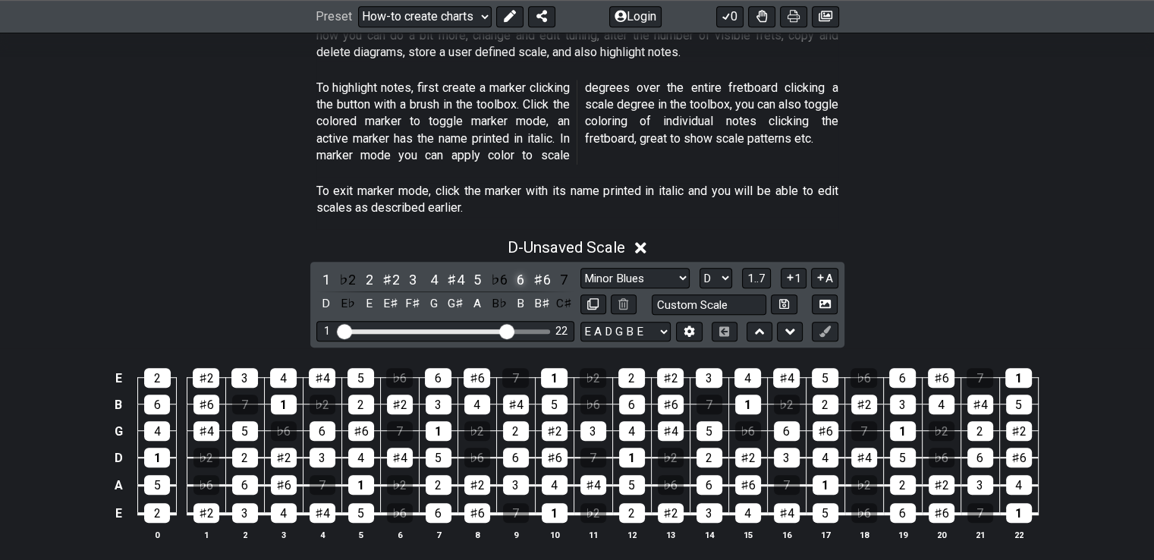
click at [516, 269] on div "6" at bounding box center [521, 279] width 20 height 20
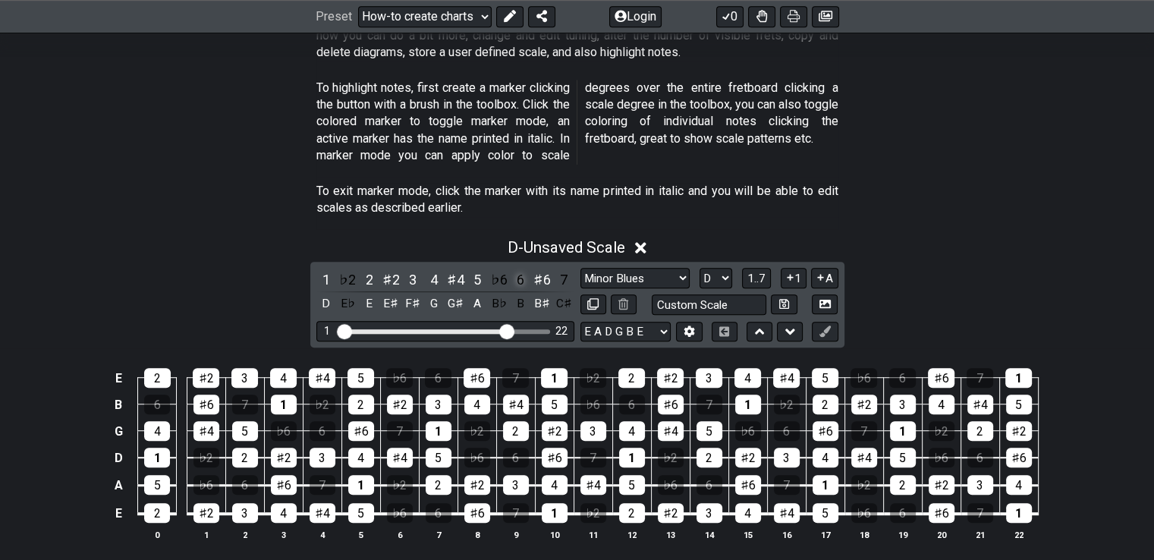
click at [516, 269] on div "6" at bounding box center [521, 279] width 20 height 20
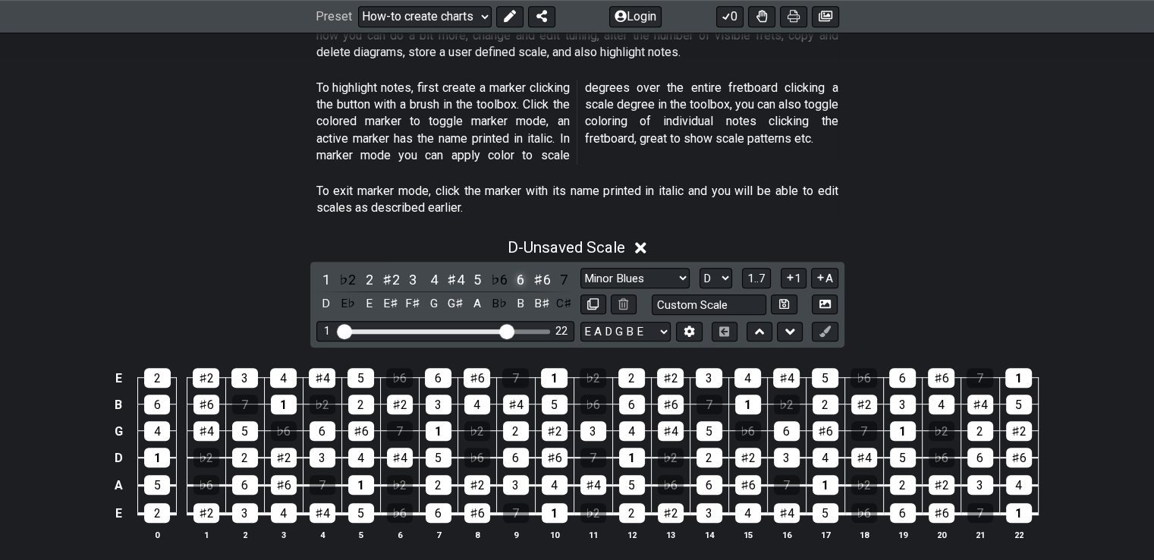
click at [516, 269] on div "6" at bounding box center [521, 279] width 20 height 20
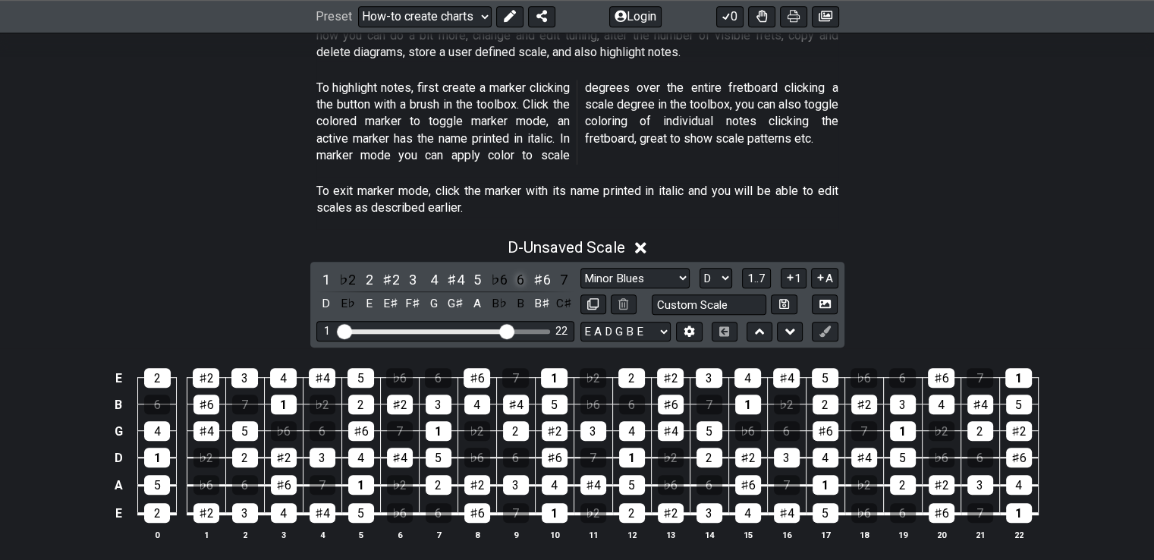
click at [516, 269] on div "6" at bounding box center [521, 279] width 20 height 20
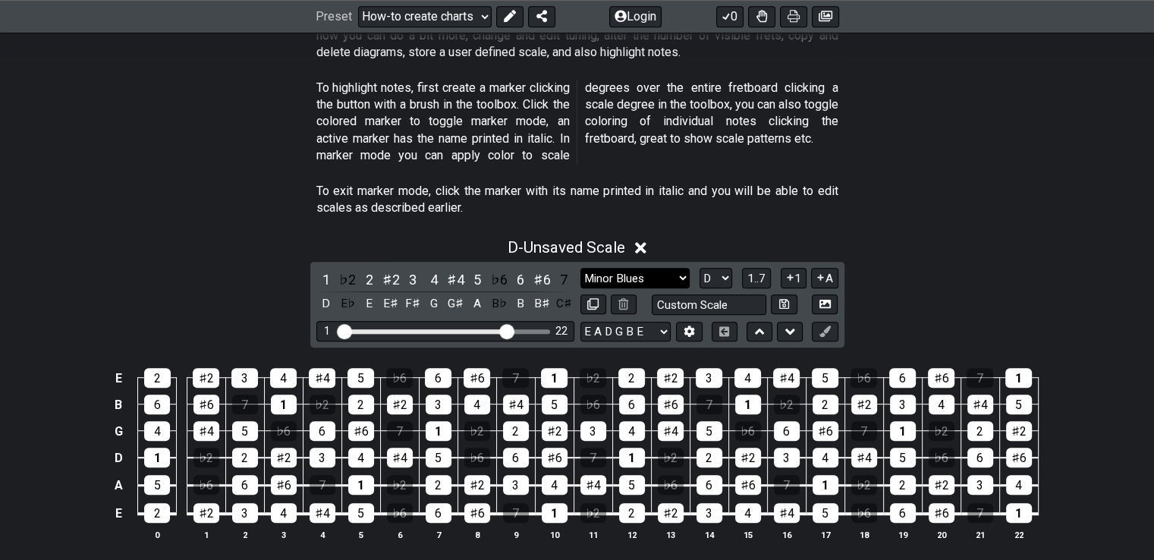
click at [687, 268] on select "Minor Blues New Scale Minor Pentatonic Major Pentatonic Minor Blues Major Blues…" at bounding box center [634, 278] width 109 height 20
select select "New Scale"
click at [580, 268] on select "Minor Blues New Scale Minor Pentatonic Major Pentatonic Minor Blues Major Blues…" at bounding box center [634, 278] width 109 height 20
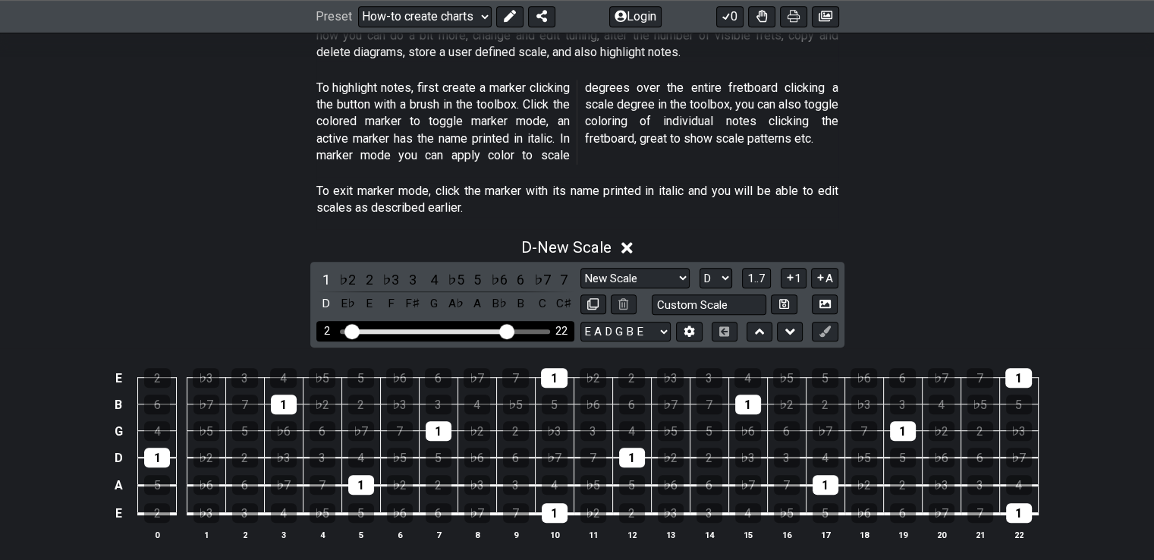
click at [351, 330] on input "Visible fret range" at bounding box center [445, 330] width 215 height 0
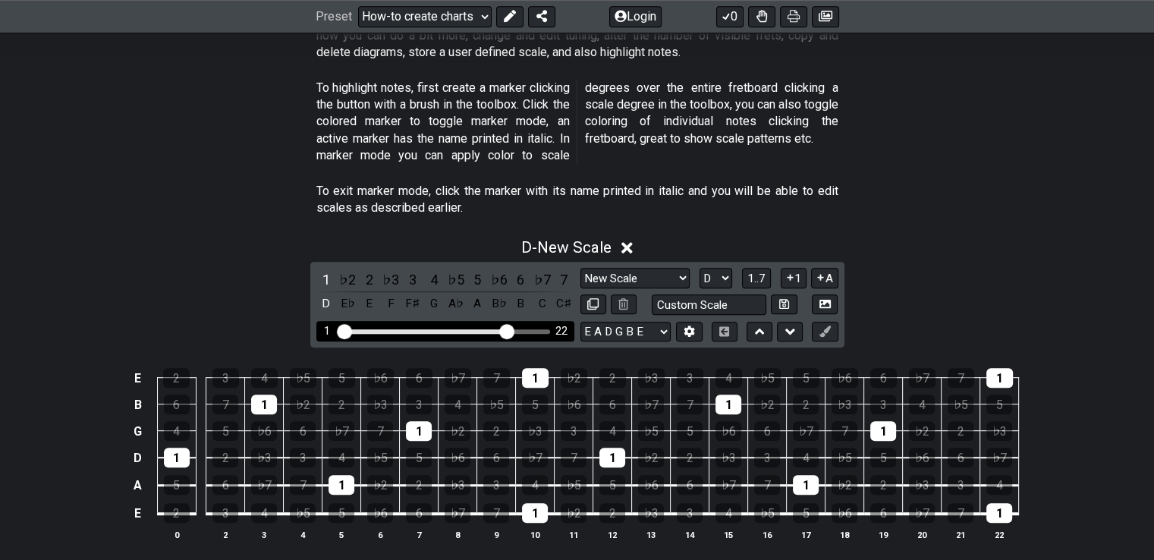
drag, startPoint x: 351, startPoint y: 315, endPoint x: 320, endPoint y: 315, distance: 31.1
click at [338, 330] on input "Visible fret range" at bounding box center [445, 330] width 215 height 0
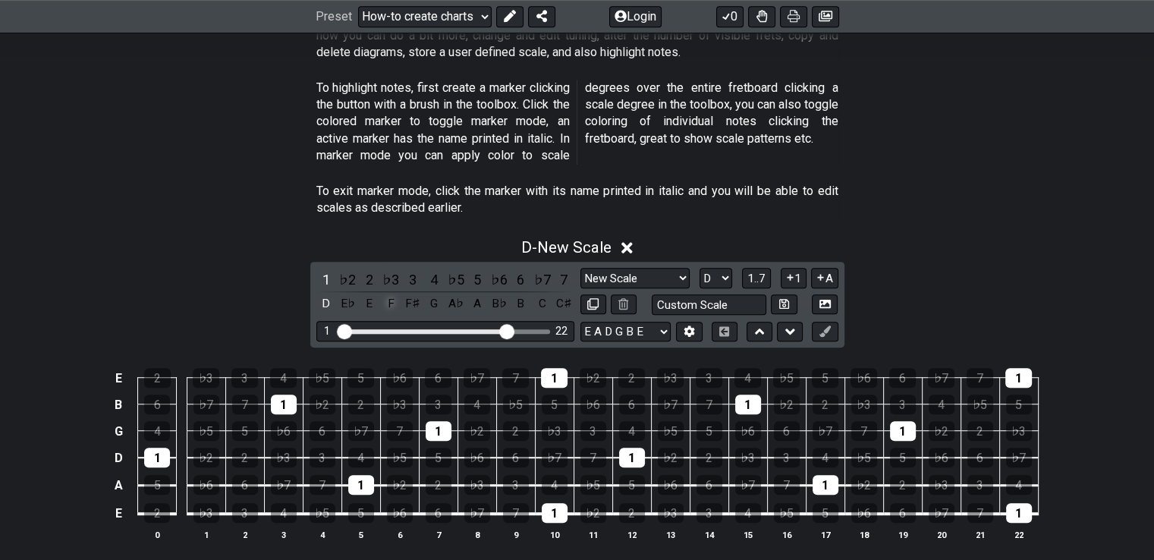
click at [388, 294] on div "F" at bounding box center [391, 304] width 20 height 20
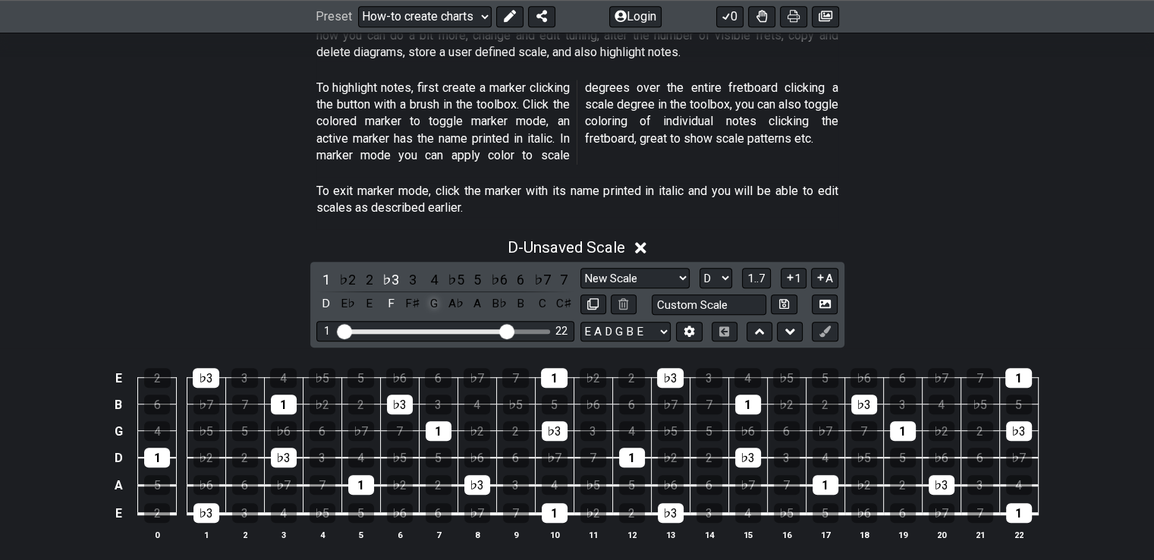
click at [429, 294] on div "G" at bounding box center [434, 304] width 20 height 20
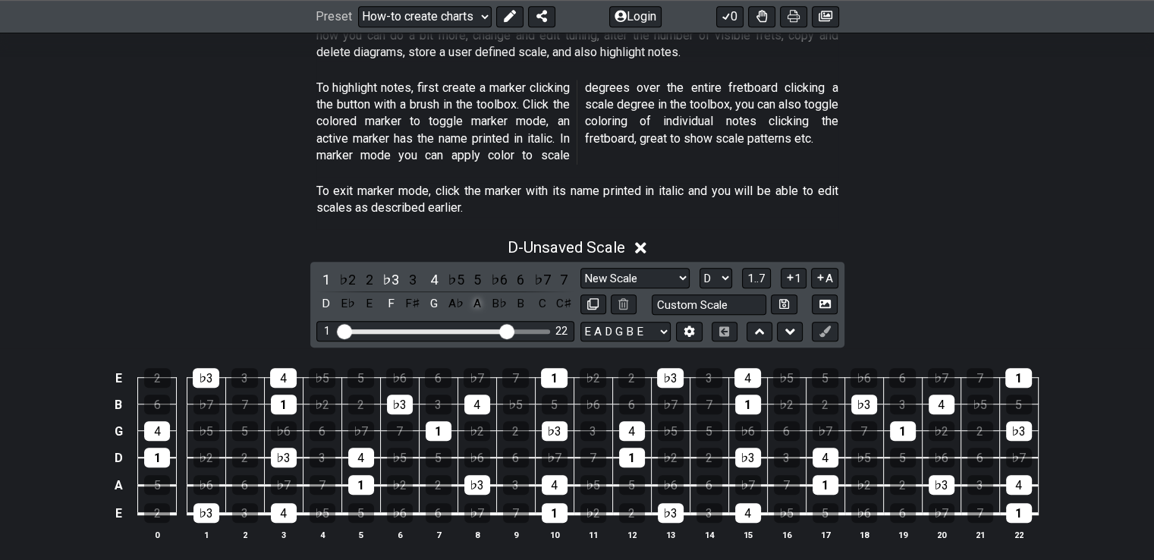
click at [477, 294] on div "A" at bounding box center [477, 304] width 20 height 20
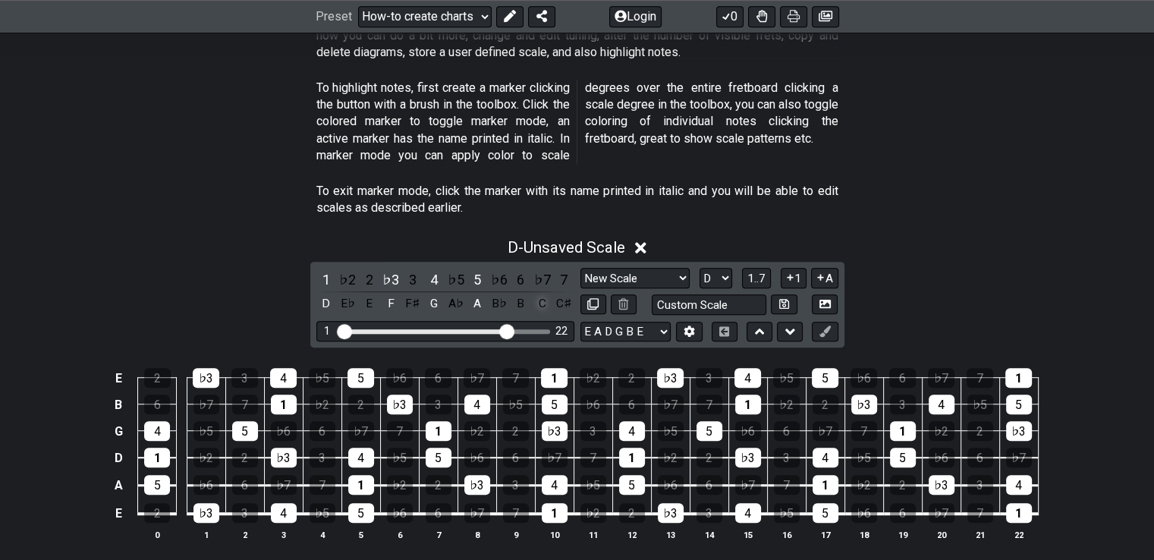
click at [543, 294] on div "C" at bounding box center [543, 304] width 20 height 20
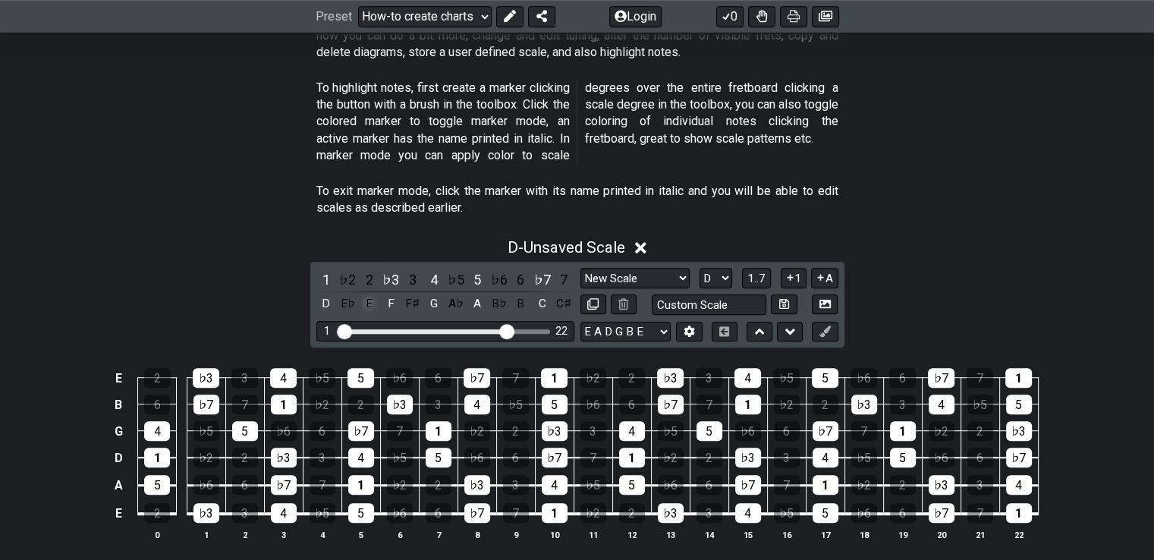
click at [364, 294] on div "E" at bounding box center [370, 304] width 20 height 20
